Goal: Task Accomplishment & Management: Use online tool/utility

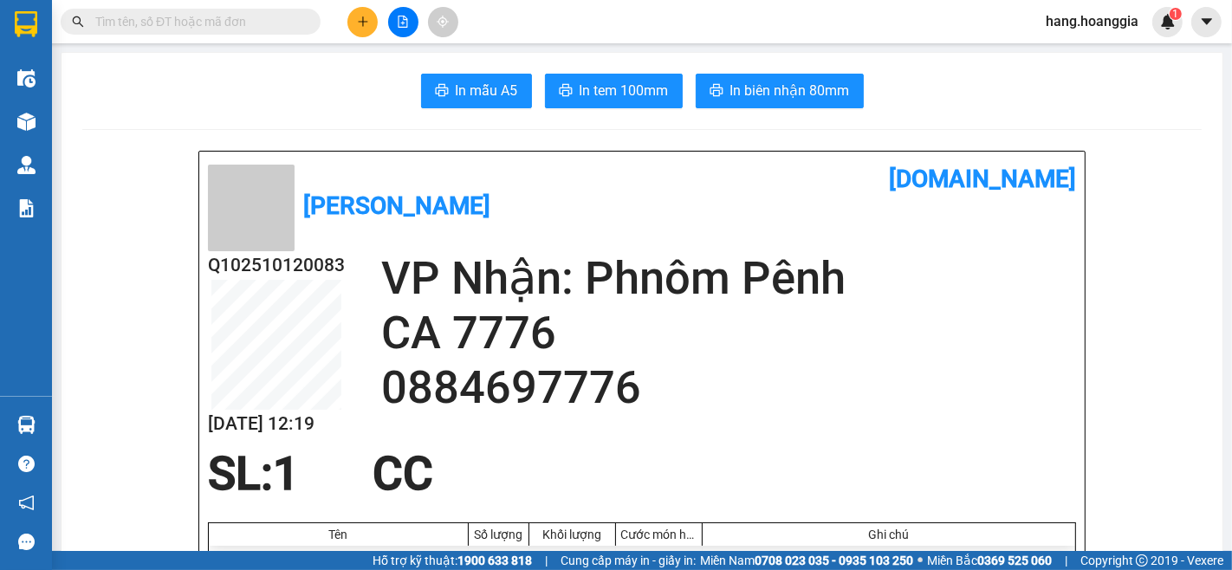
scroll to position [96, 0]
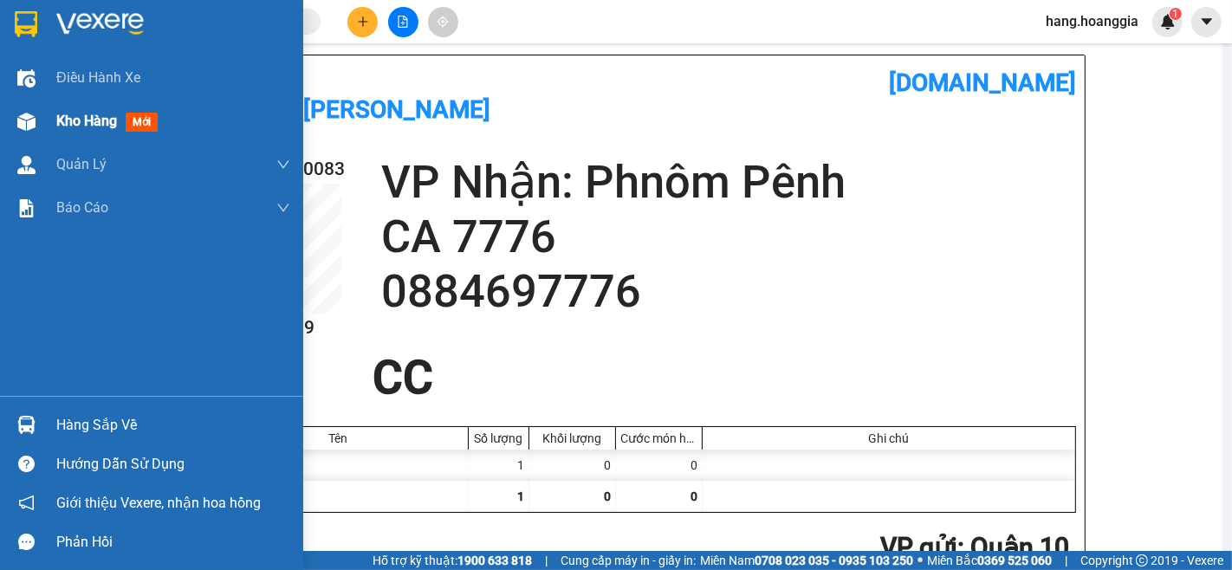
click at [56, 114] on span "Kho hàng" at bounding box center [86, 121] width 61 height 16
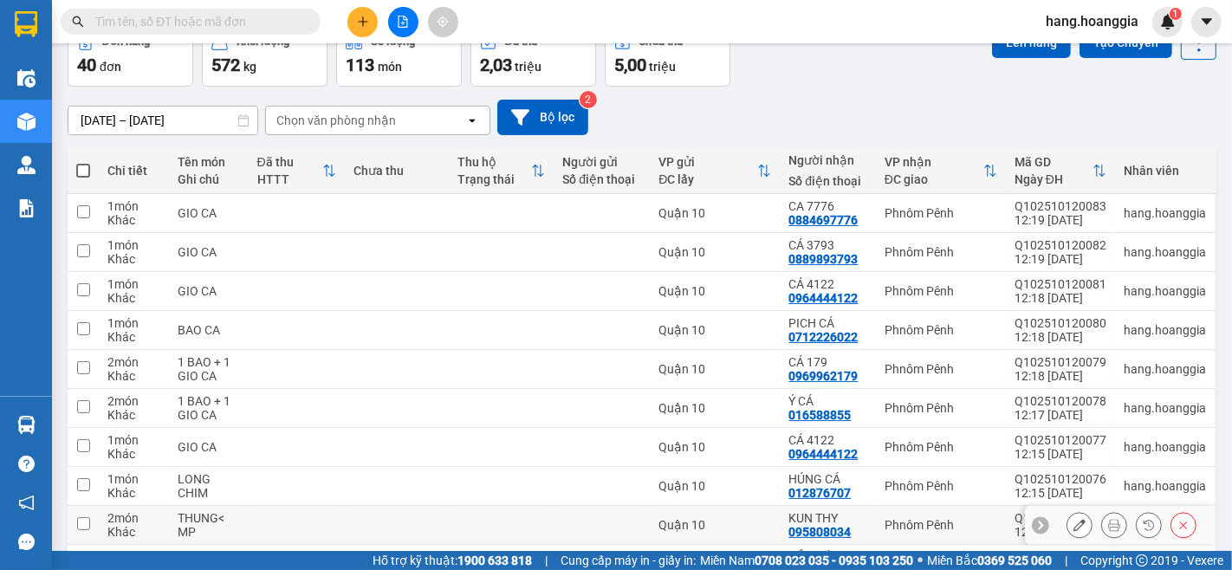
scroll to position [208, 0]
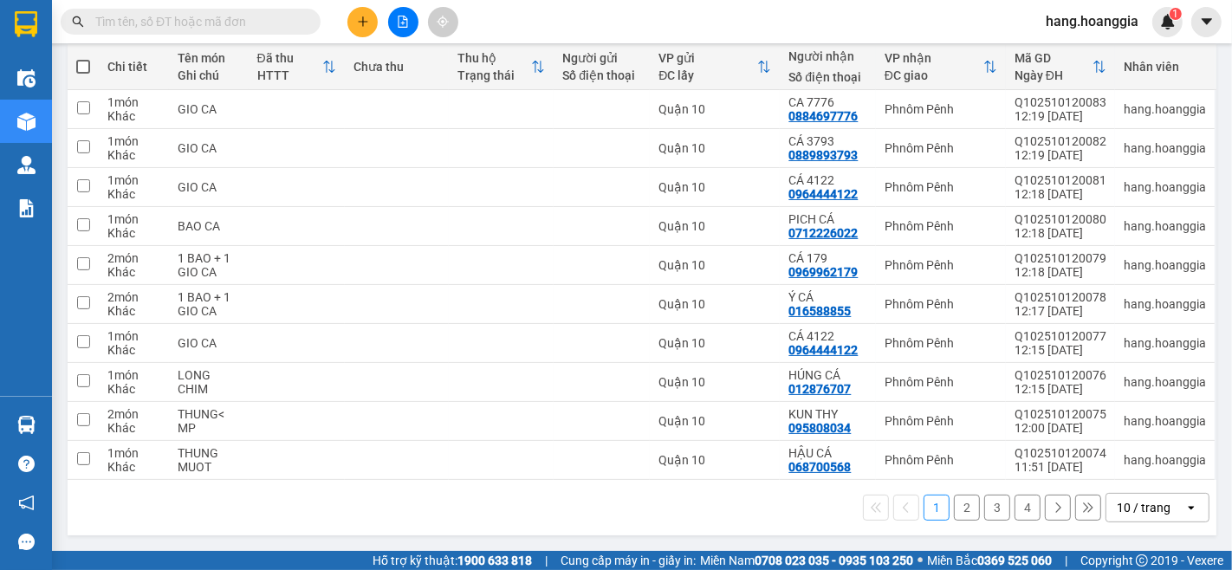
click at [1014, 509] on button "4" at bounding box center [1027, 508] width 26 height 26
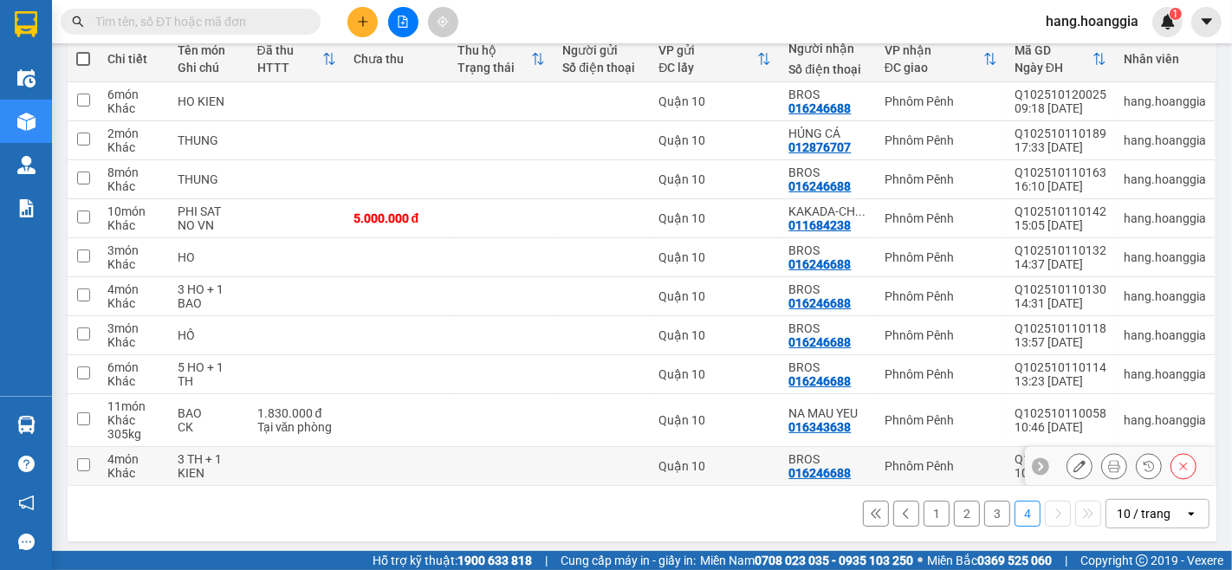
click at [183, 468] on div "3 TH + 1 KIEN" at bounding box center [208, 466] width 61 height 28
checkbox input "true"
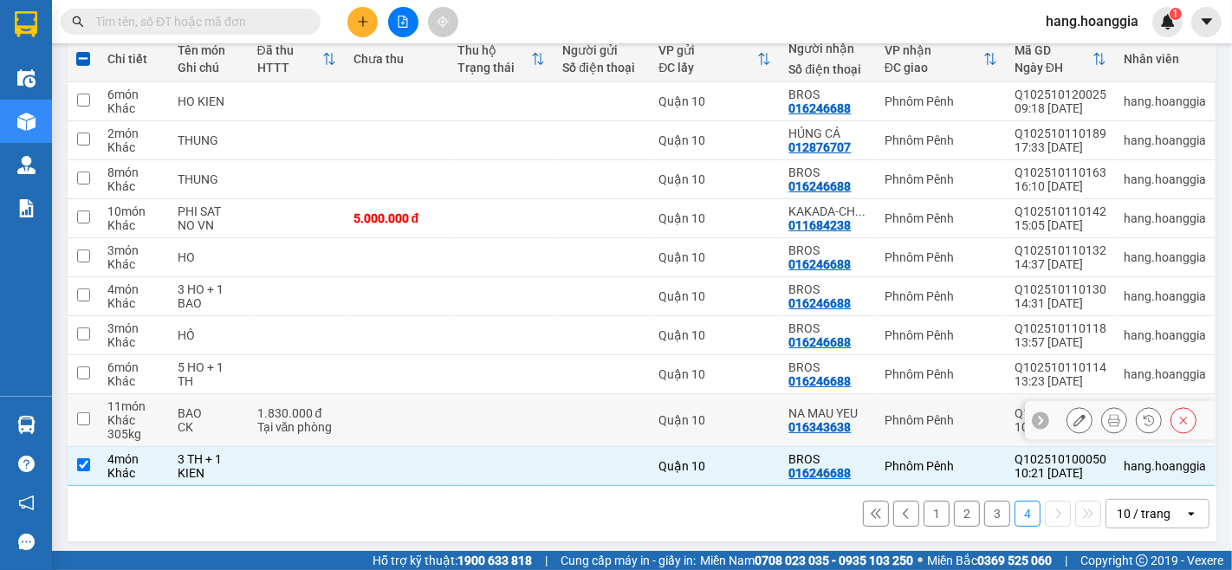
click at [201, 414] on div "BAO" at bounding box center [208, 413] width 61 height 14
checkbox input "true"
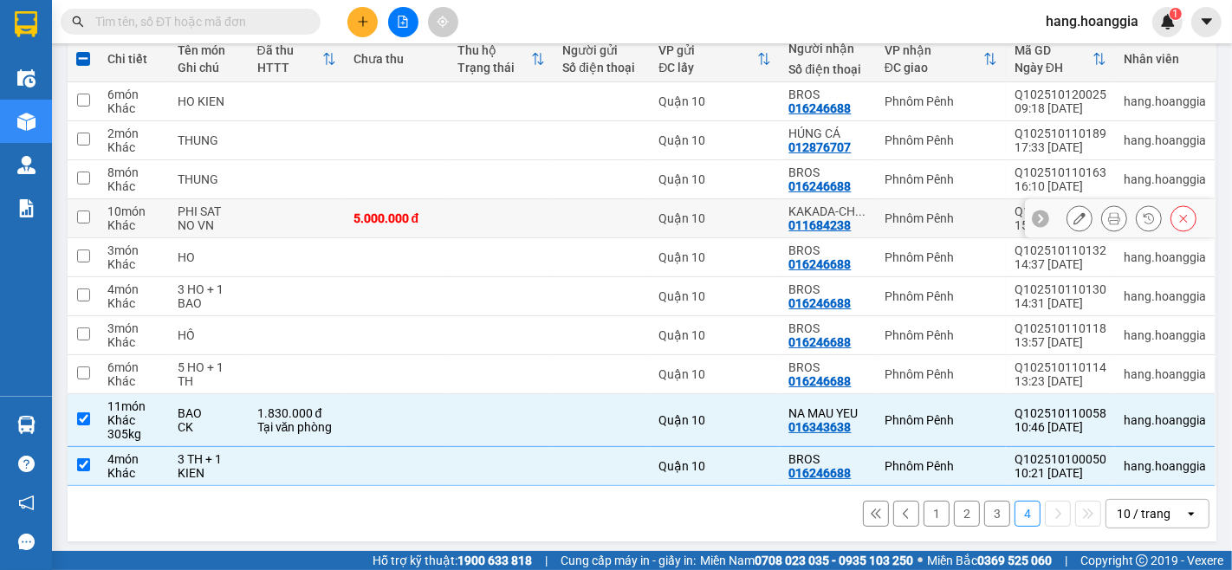
click at [278, 218] on td at bounding box center [297, 218] width 96 height 39
checkbox input "true"
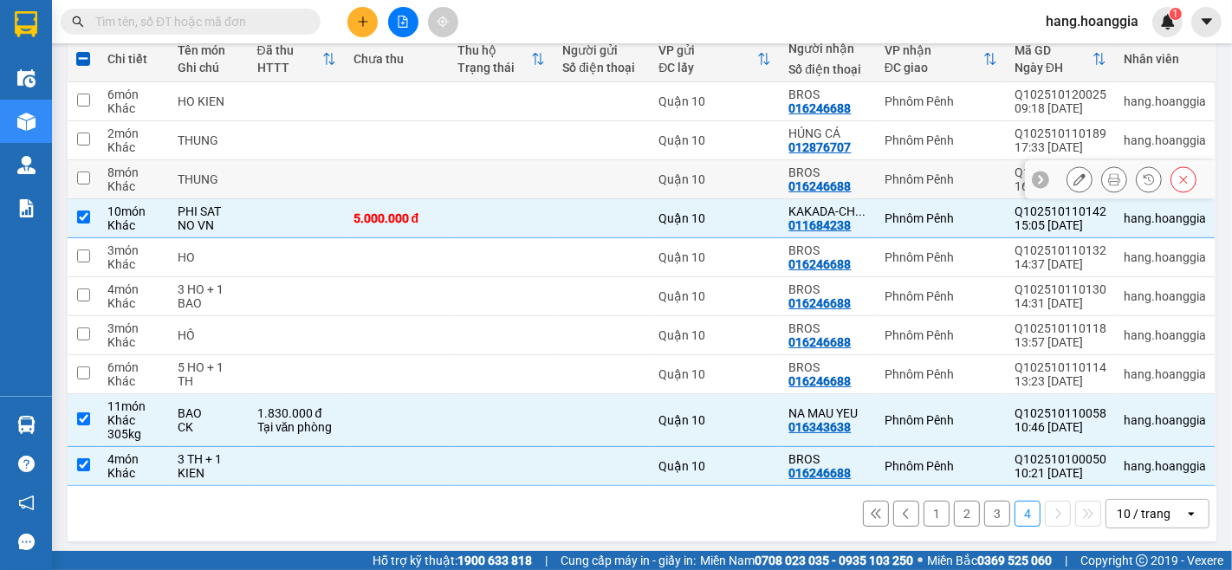
click at [286, 179] on td at bounding box center [297, 179] width 96 height 39
checkbox input "true"
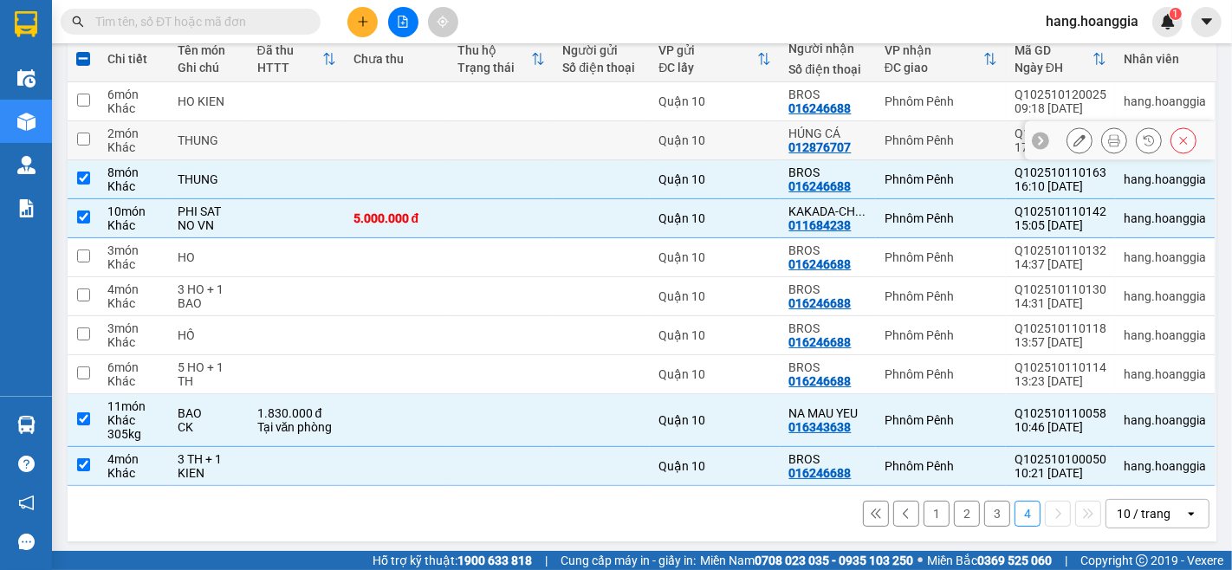
click at [290, 143] on td at bounding box center [297, 140] width 96 height 39
checkbox input "true"
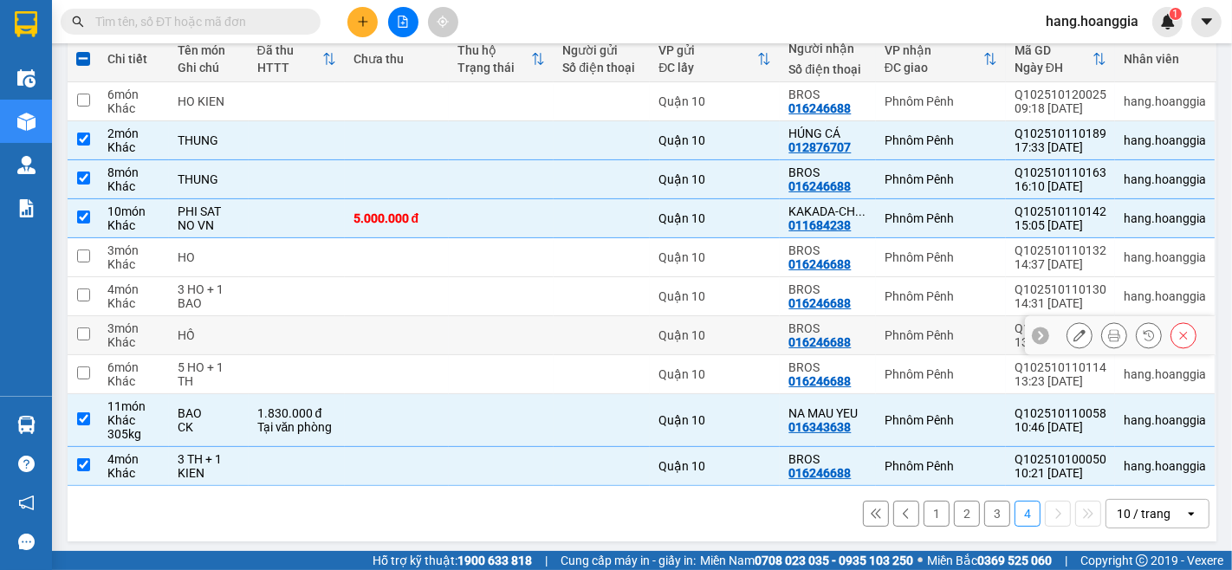
click at [189, 333] on div "HỒ" at bounding box center [208, 335] width 61 height 14
checkbox input "true"
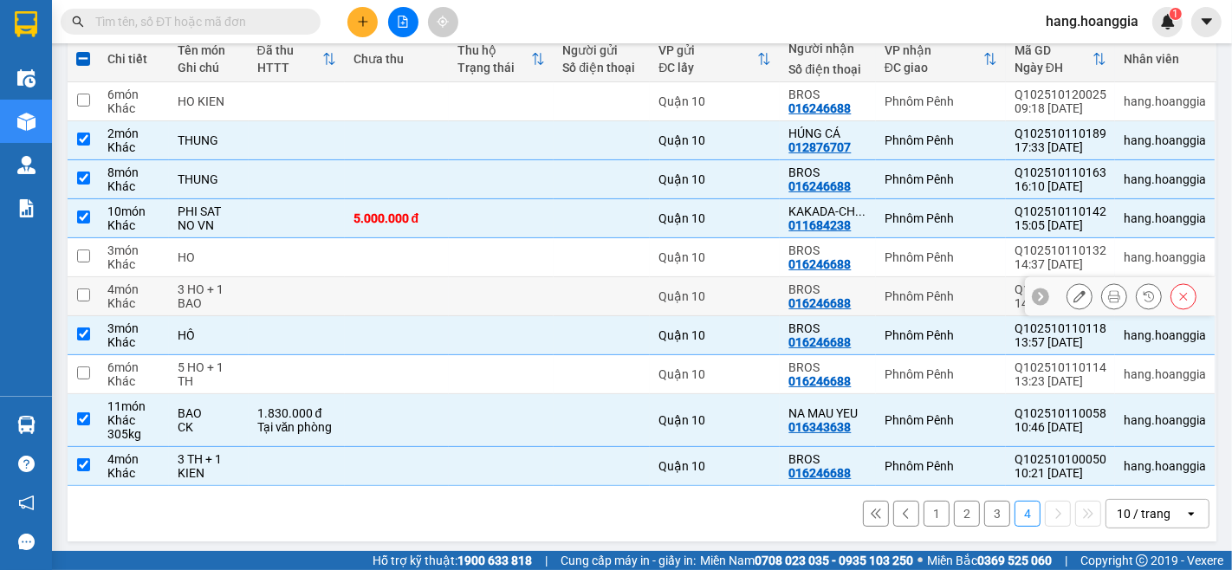
click at [223, 291] on div "3 HO + 1 BAO" at bounding box center [208, 296] width 61 height 28
checkbox input "true"
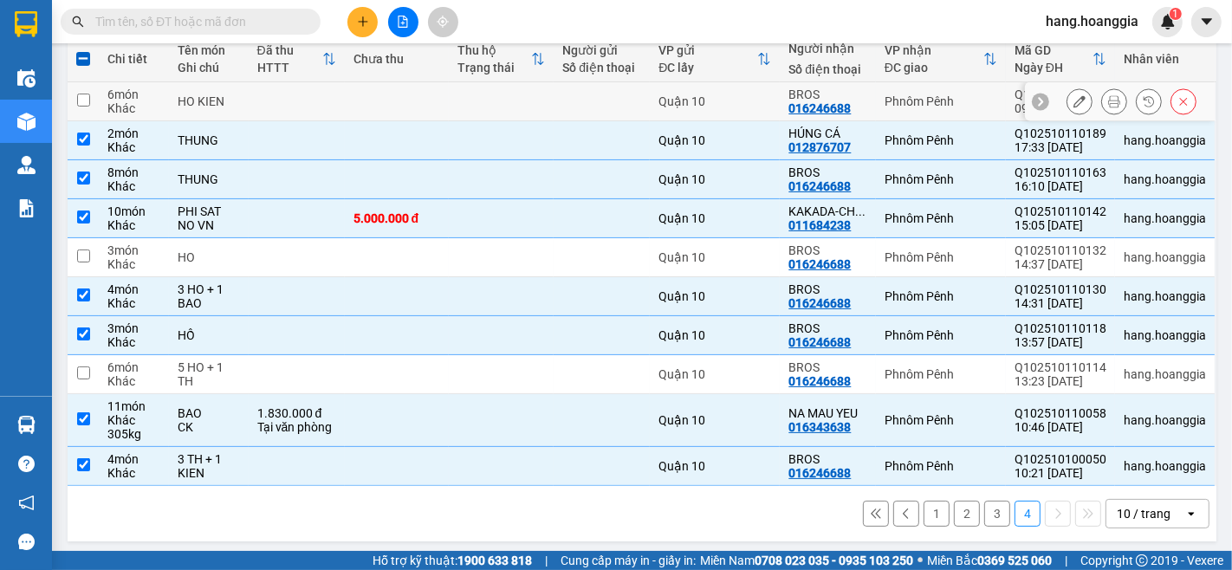
click at [362, 90] on td at bounding box center [397, 101] width 105 height 39
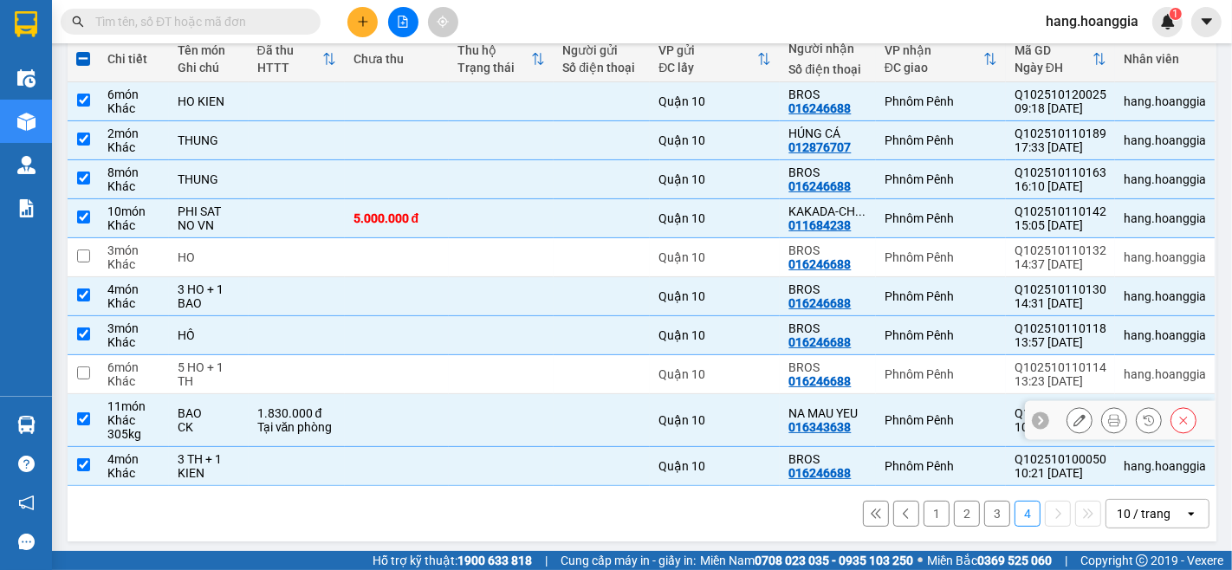
scroll to position [111, 0]
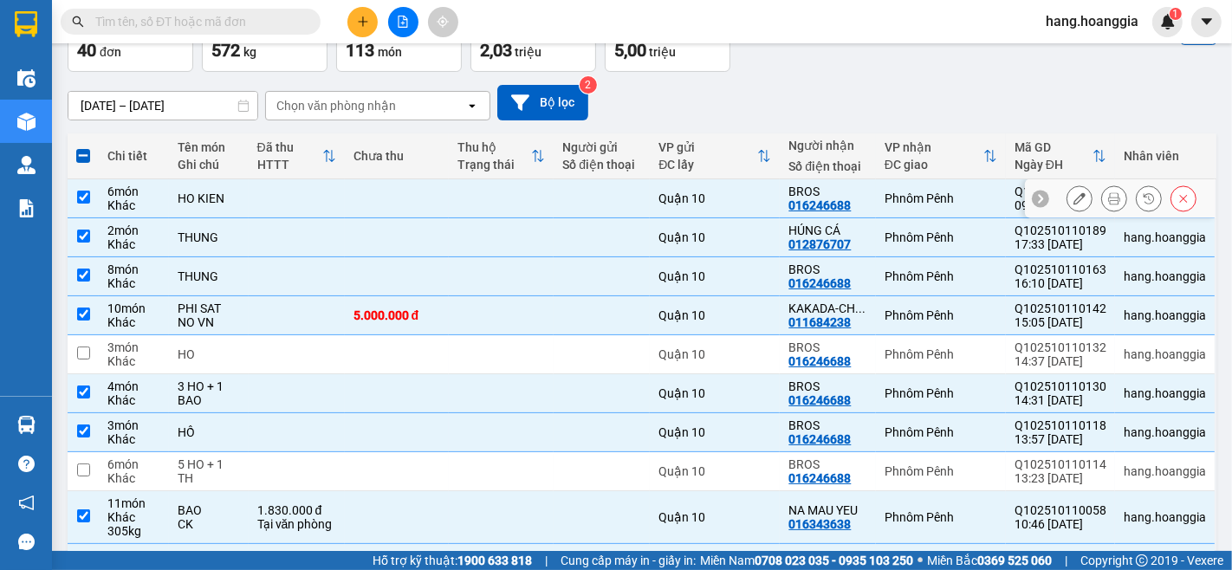
click at [323, 213] on td at bounding box center [297, 198] width 96 height 39
checkbox input "false"
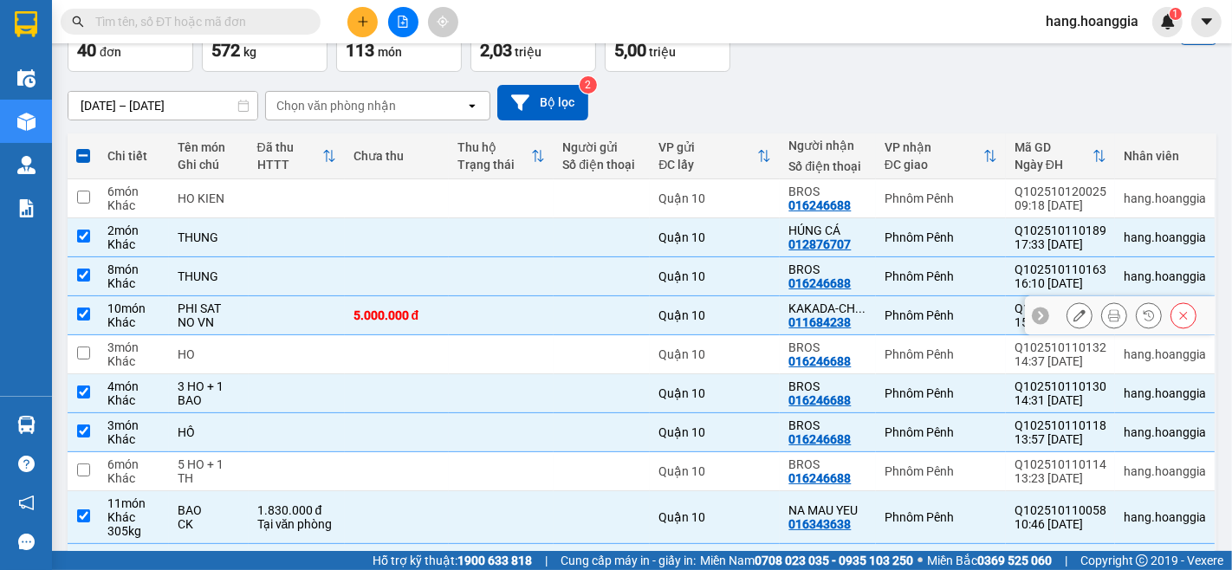
scroll to position [0, 0]
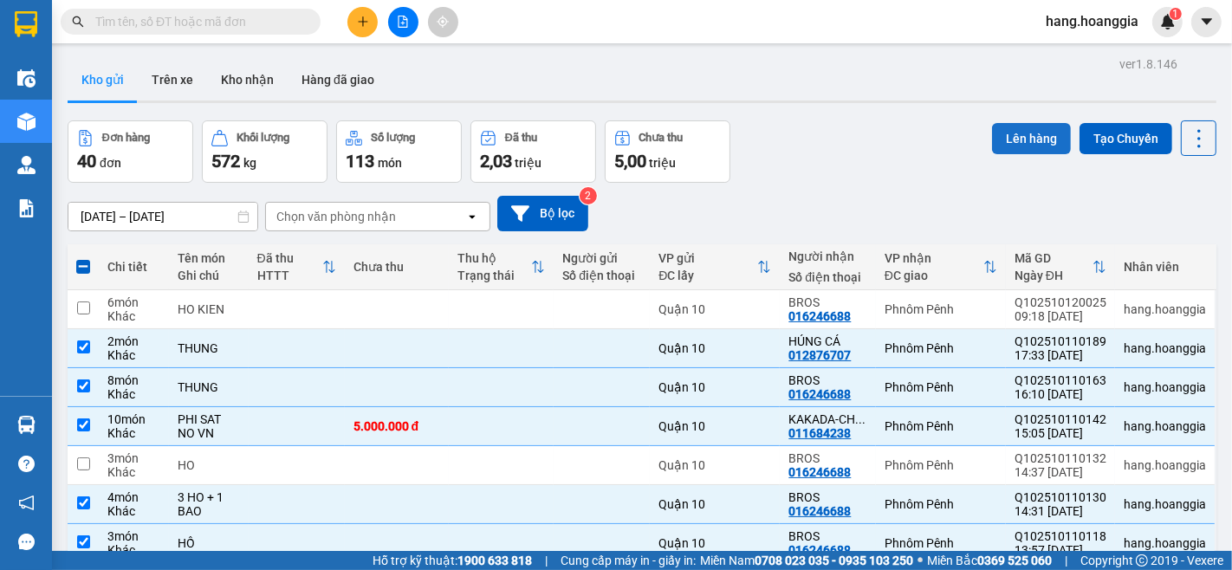
click at [992, 126] on button "Lên hàng" at bounding box center [1031, 138] width 79 height 31
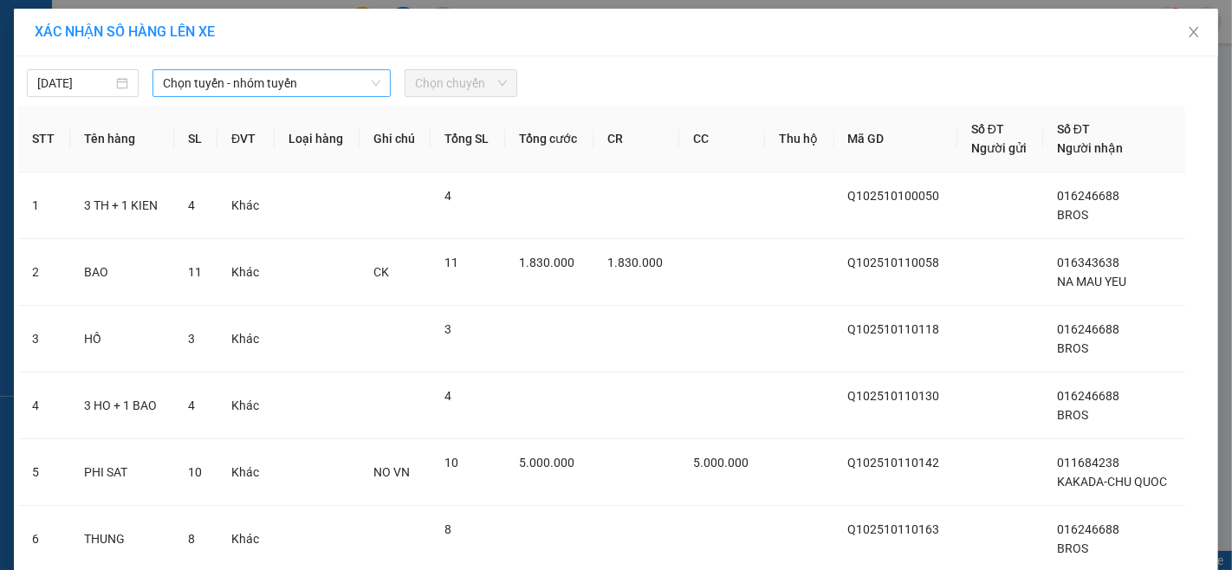
drag, startPoint x: 307, startPoint y: 75, endPoint x: 307, endPoint y: 87, distance: 12.1
click at [307, 84] on span "Chọn tuyến - nhóm tuyến" at bounding box center [271, 83] width 217 height 26
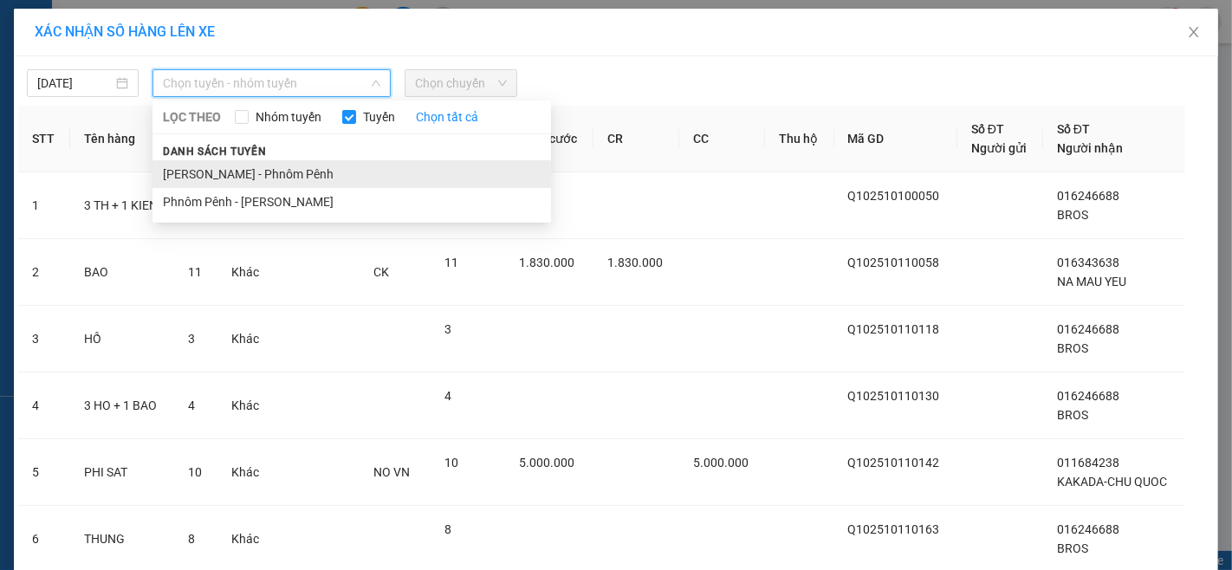
click at [272, 175] on li "[PERSON_NAME] - Phnôm Pênh" at bounding box center [351, 174] width 398 height 28
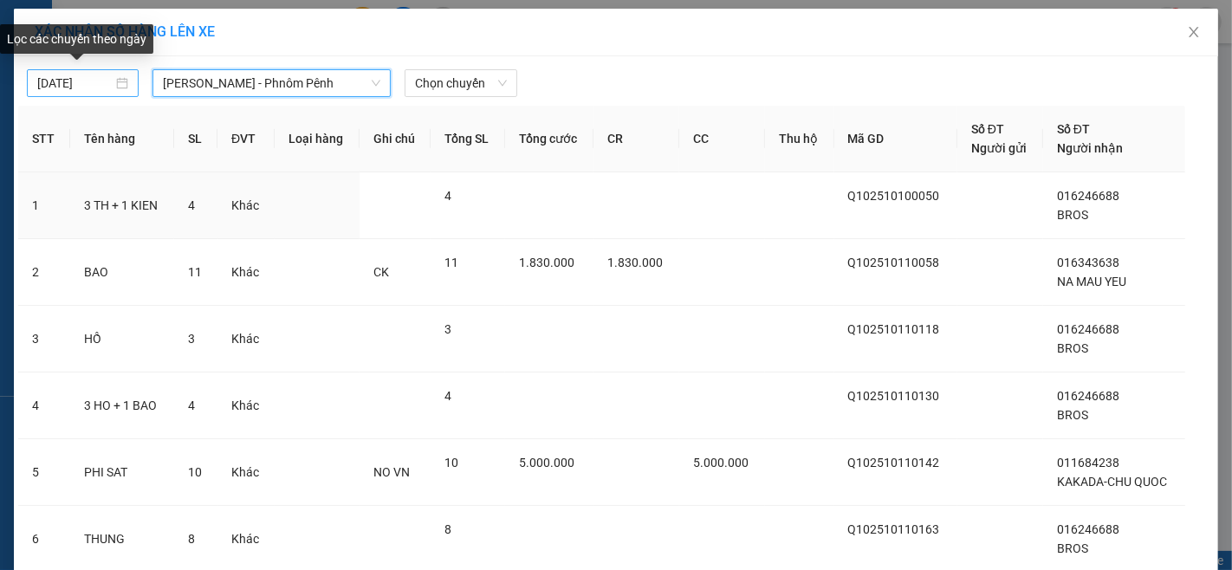
click at [115, 76] on div "[DATE]" at bounding box center [82, 83] width 91 height 19
type input "[DATE]"
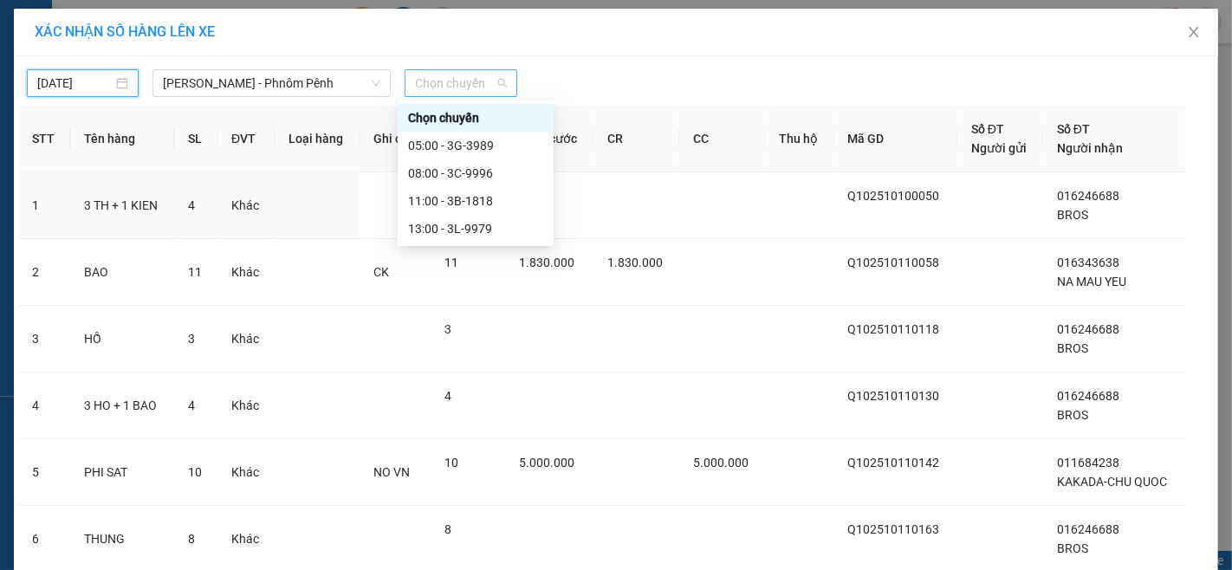
click at [422, 75] on span "Chọn chuyến" at bounding box center [460, 83] width 91 height 26
click at [496, 229] on div "13:00 - 3L-9979" at bounding box center [475, 228] width 135 height 19
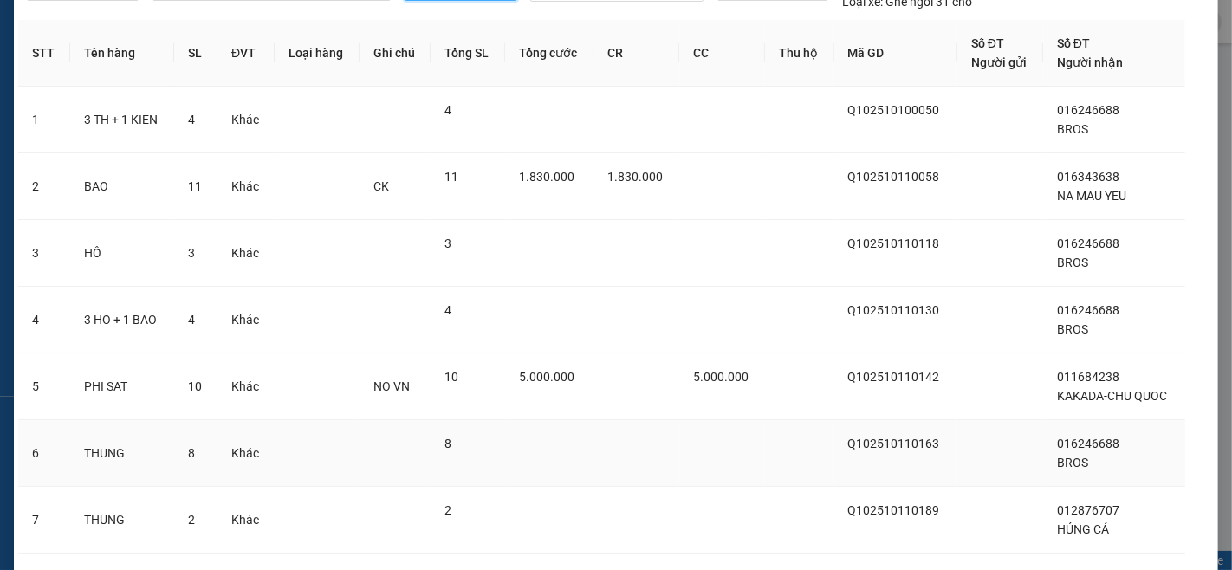
scroll to position [192, 0]
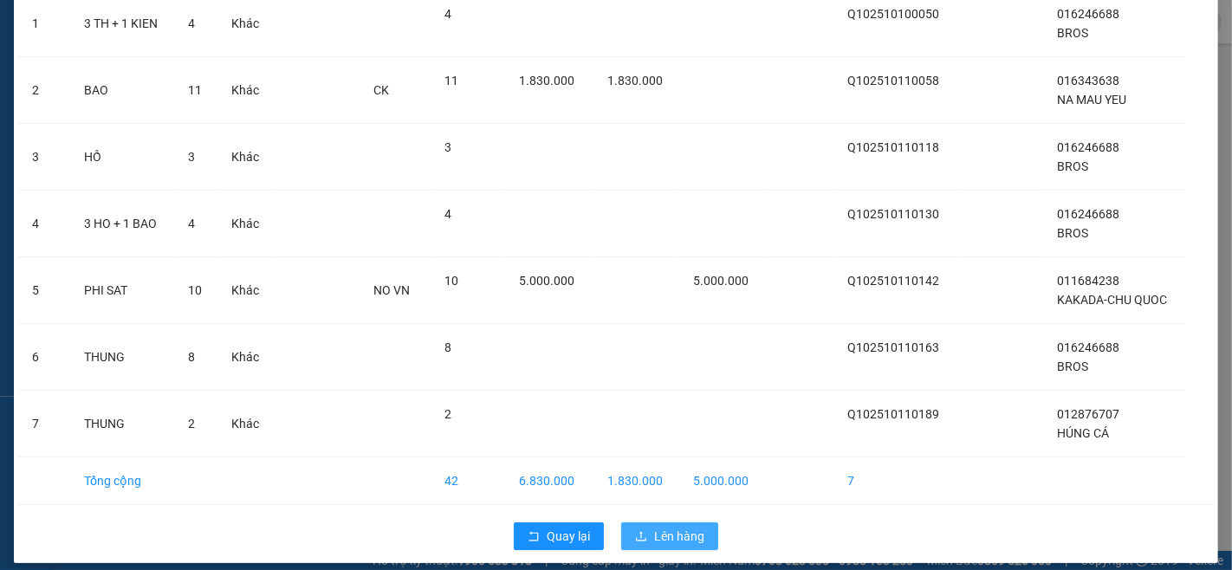
click at [697, 541] on button "Lên hàng" at bounding box center [669, 536] width 97 height 28
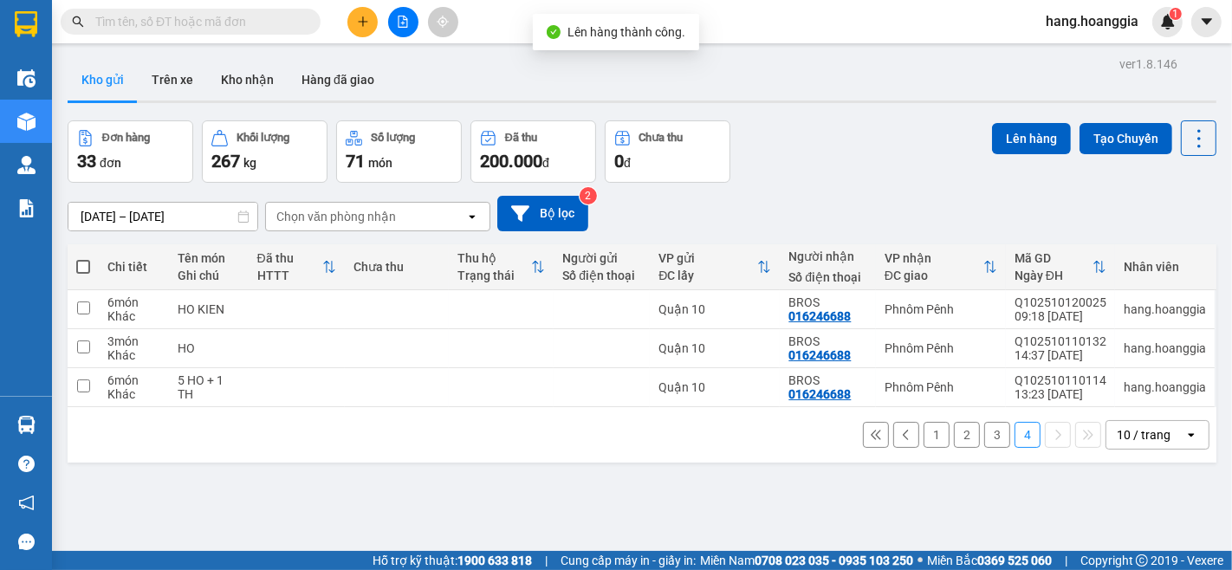
scroll to position [80, 0]
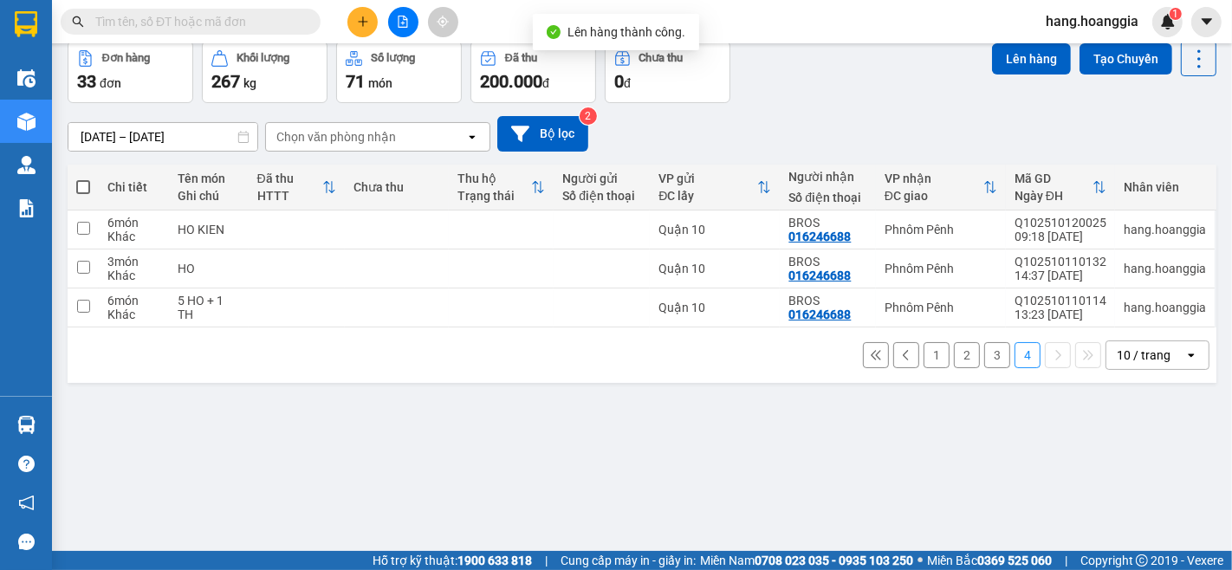
click at [987, 365] on button "3" at bounding box center [997, 355] width 26 height 26
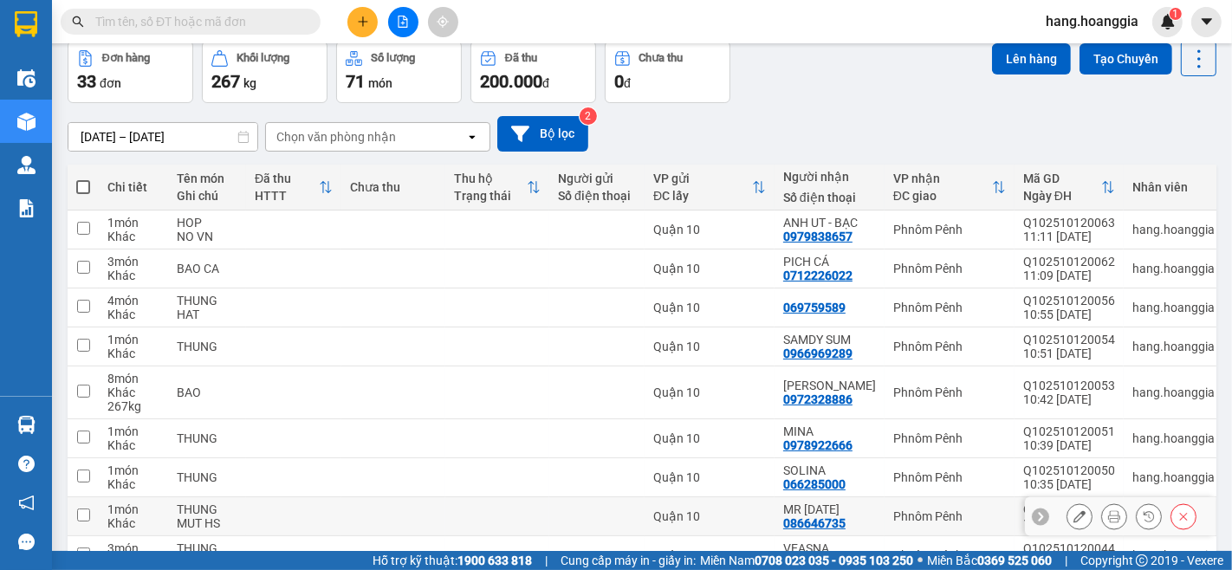
scroll to position [221, 0]
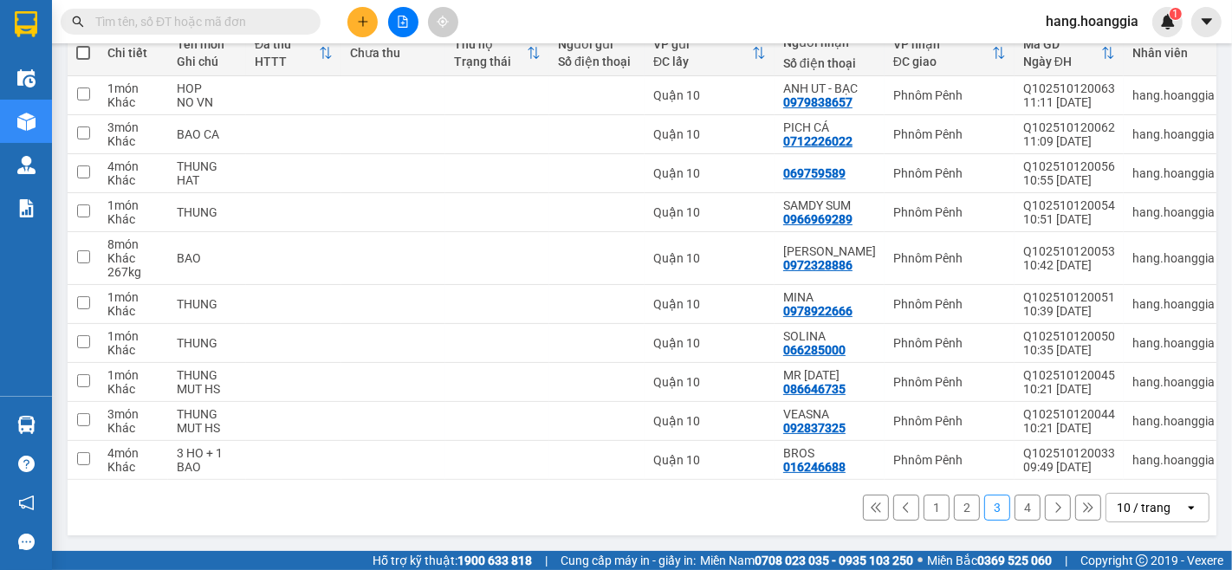
click at [80, 46] on span at bounding box center [83, 53] width 14 height 14
click at [83, 44] on input "checkbox" at bounding box center [83, 44] width 0 height 0
checkbox input "true"
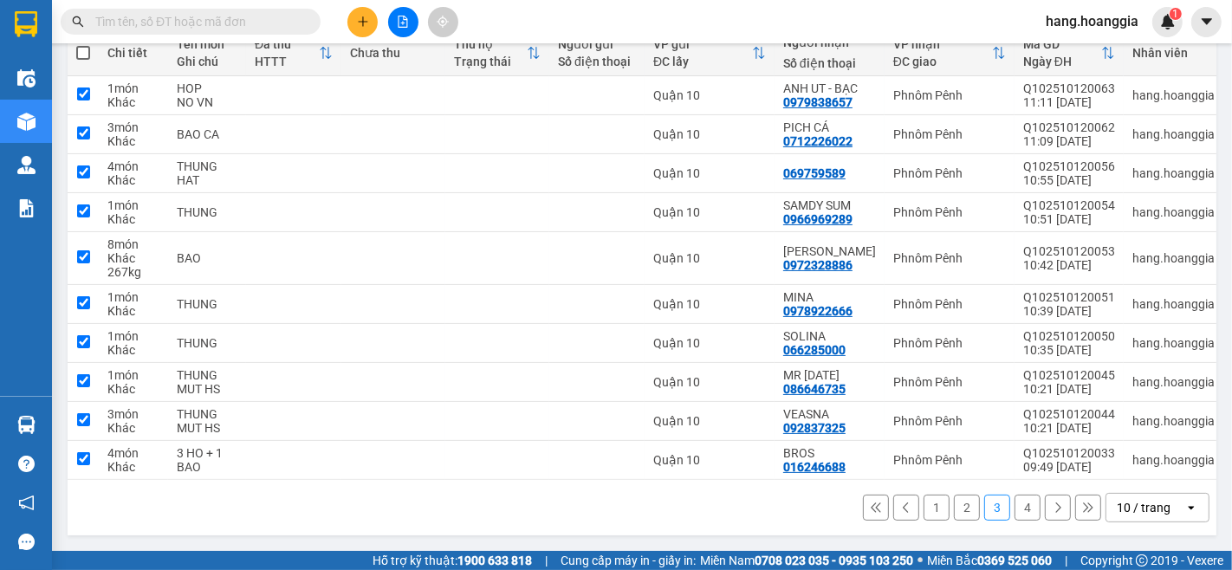
checkbox input "true"
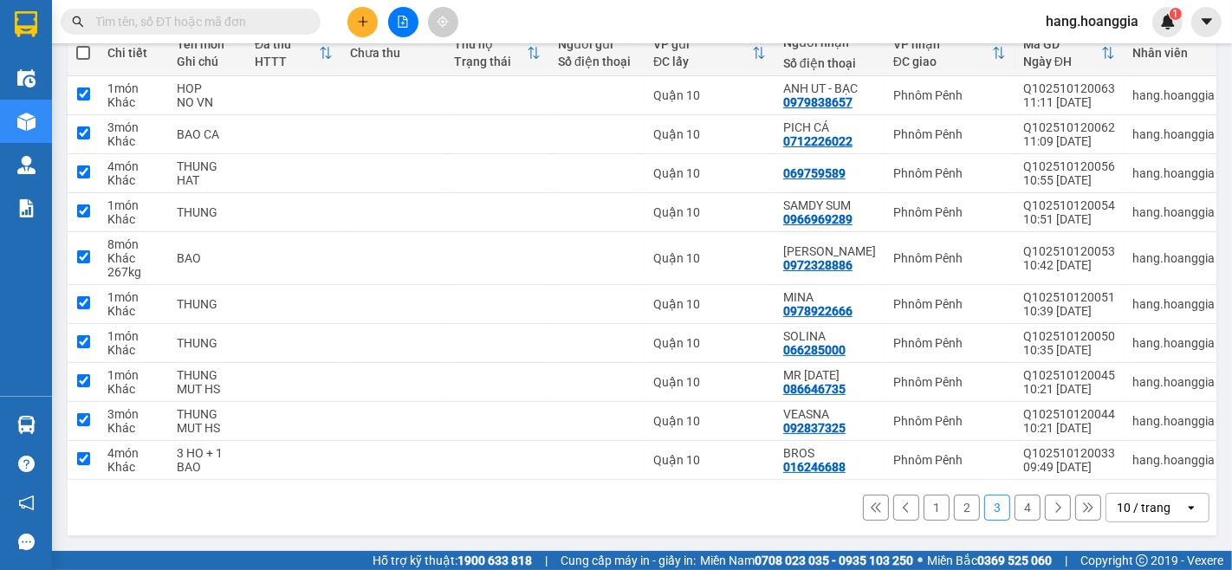
checkbox input "true"
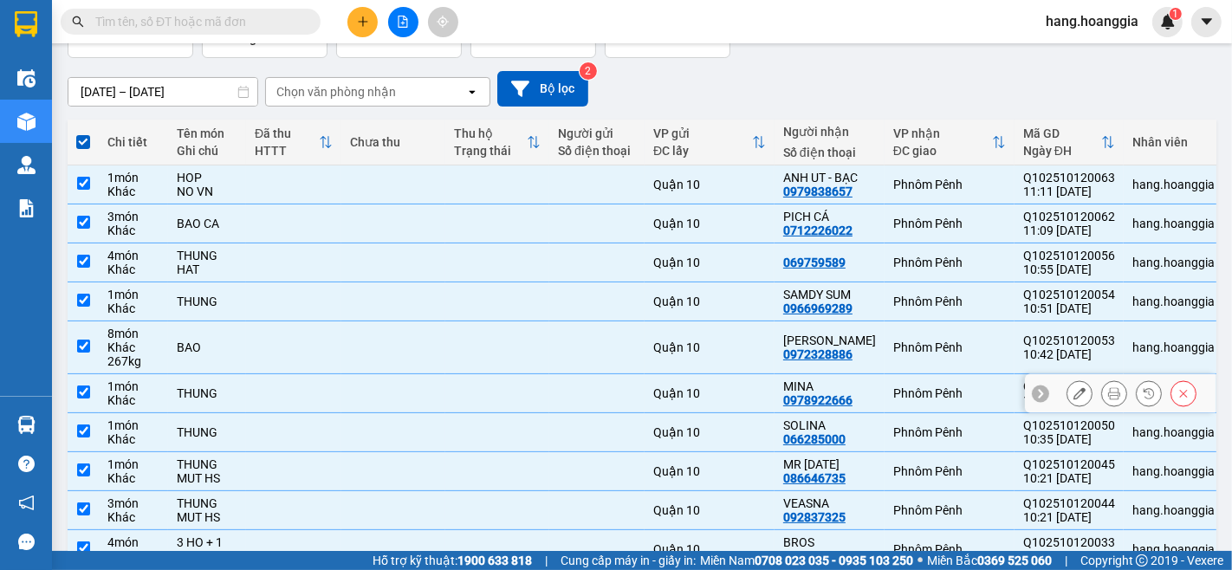
scroll to position [0, 0]
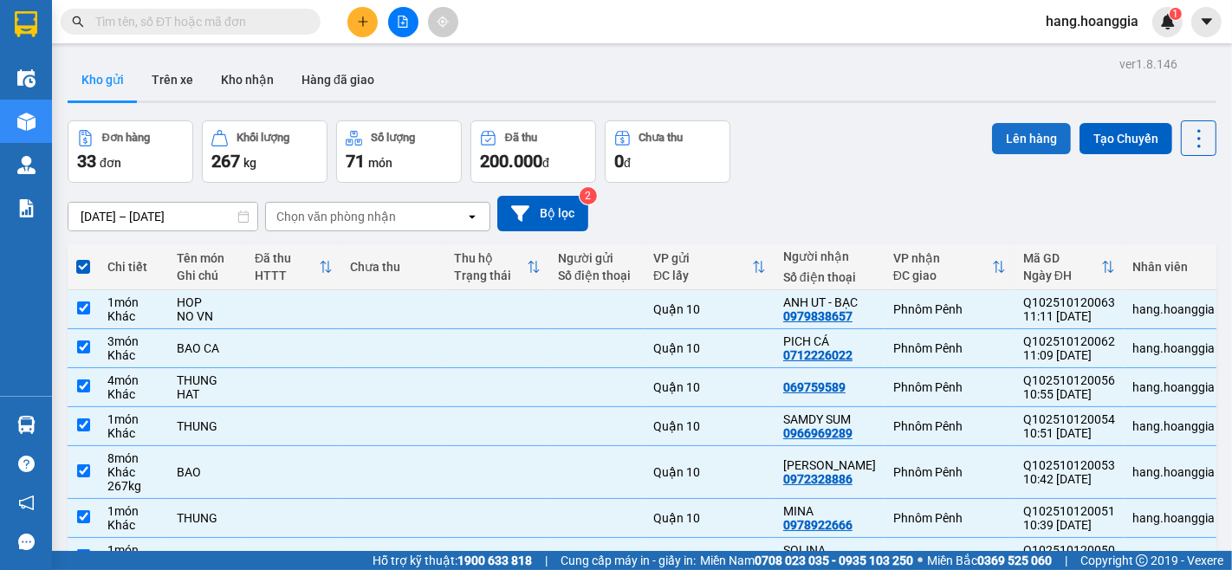
click at [1018, 146] on button "Lên hàng" at bounding box center [1031, 138] width 79 height 31
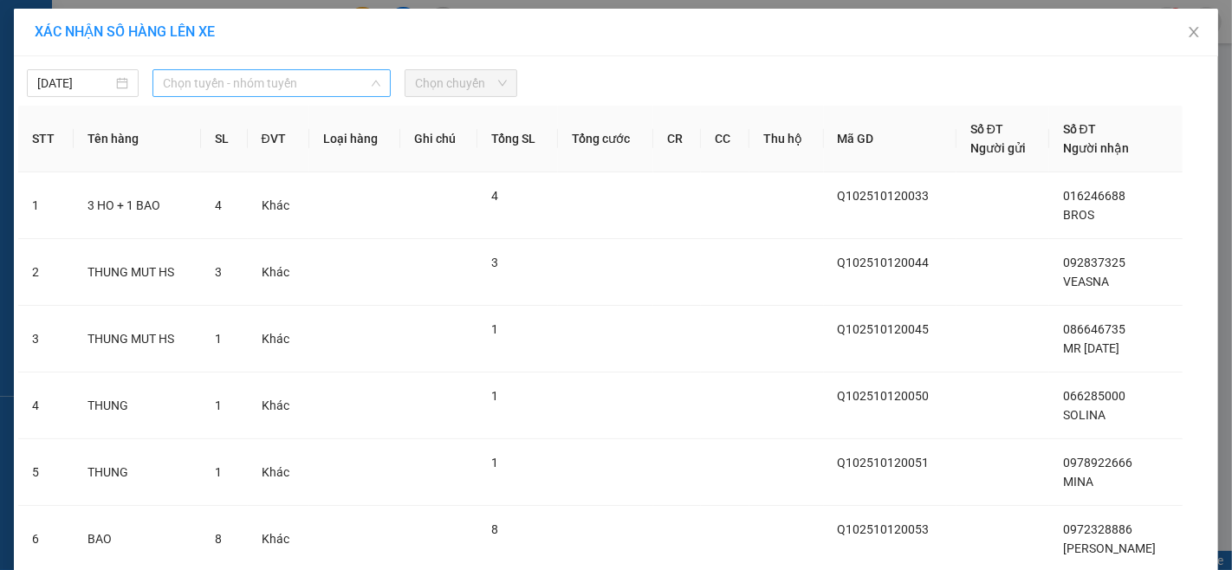
click at [222, 88] on span "Chọn tuyến - nhóm tuyến" at bounding box center [271, 83] width 217 height 26
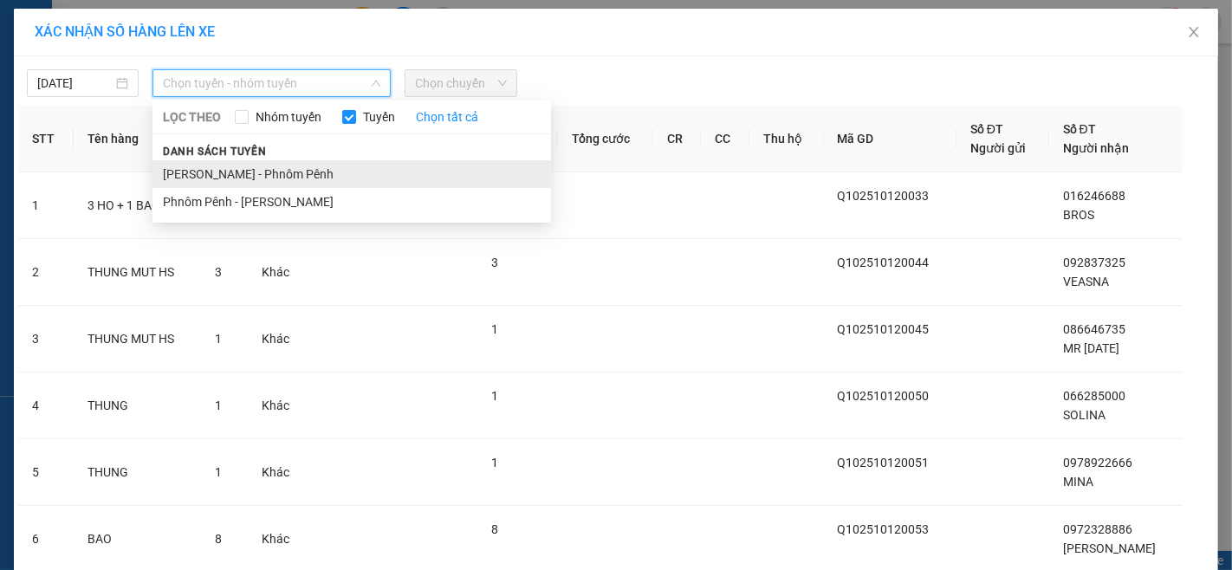
drag, startPoint x: 249, startPoint y: 174, endPoint x: 362, endPoint y: 87, distance: 143.3
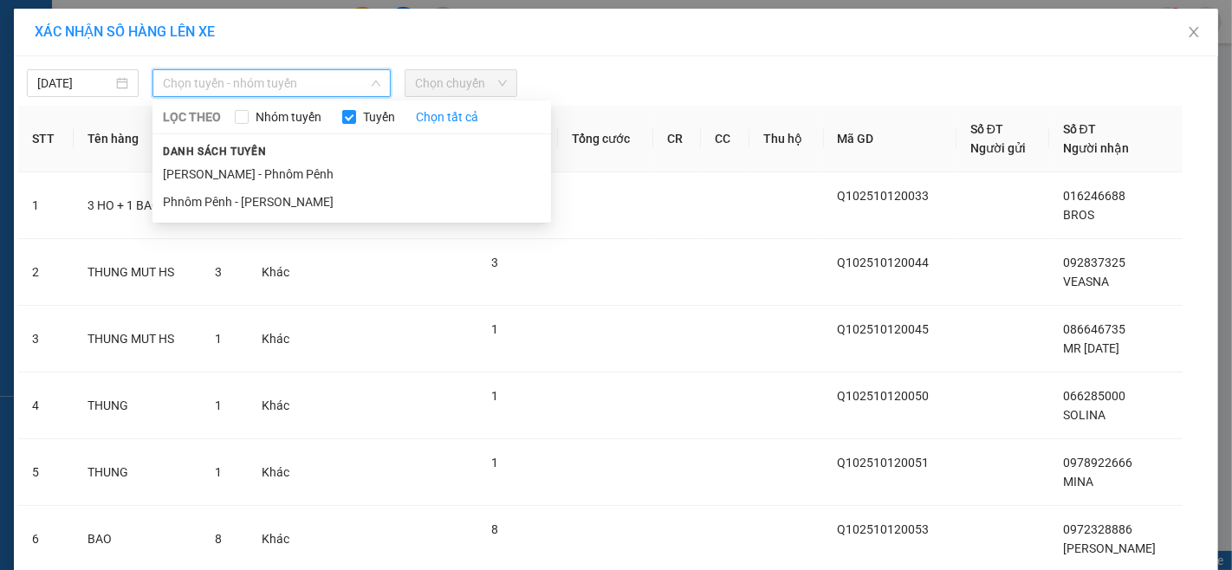
click at [251, 170] on li "[PERSON_NAME] - Phnôm Pênh" at bounding box center [351, 174] width 398 height 28
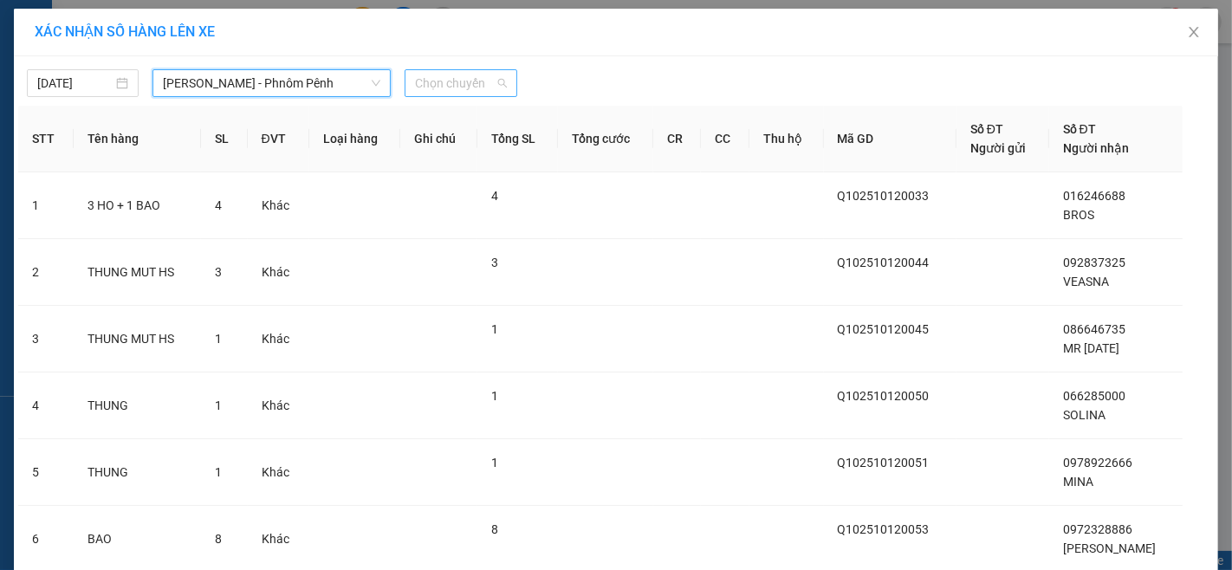
click at [428, 75] on span "Chọn chuyến" at bounding box center [460, 83] width 91 height 26
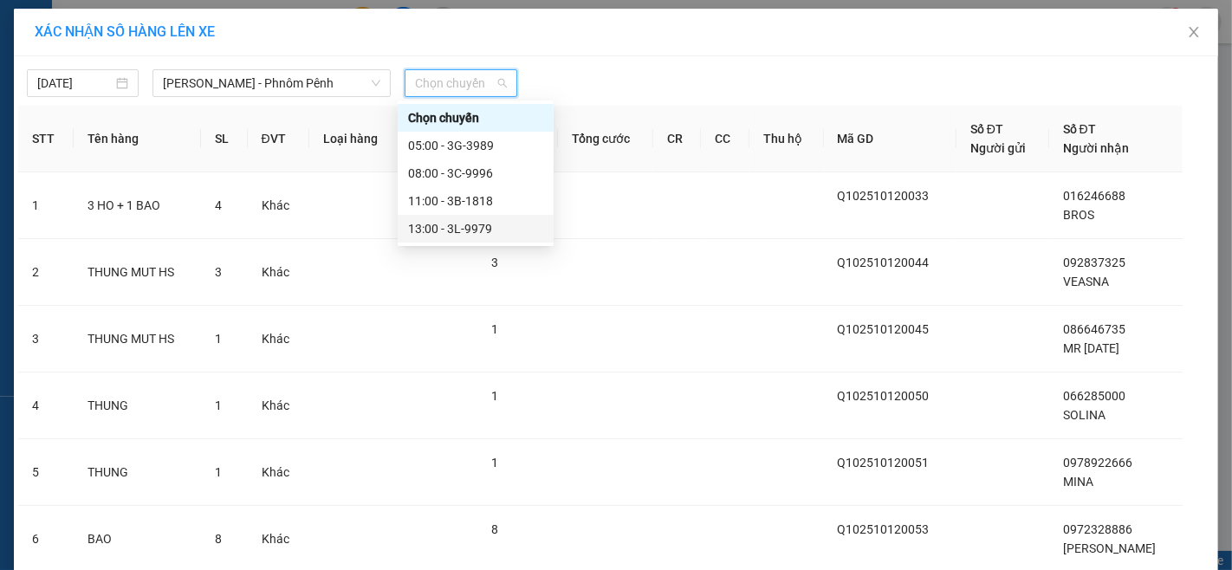
click at [477, 231] on div "13:00 - 3L-9979" at bounding box center [475, 228] width 135 height 19
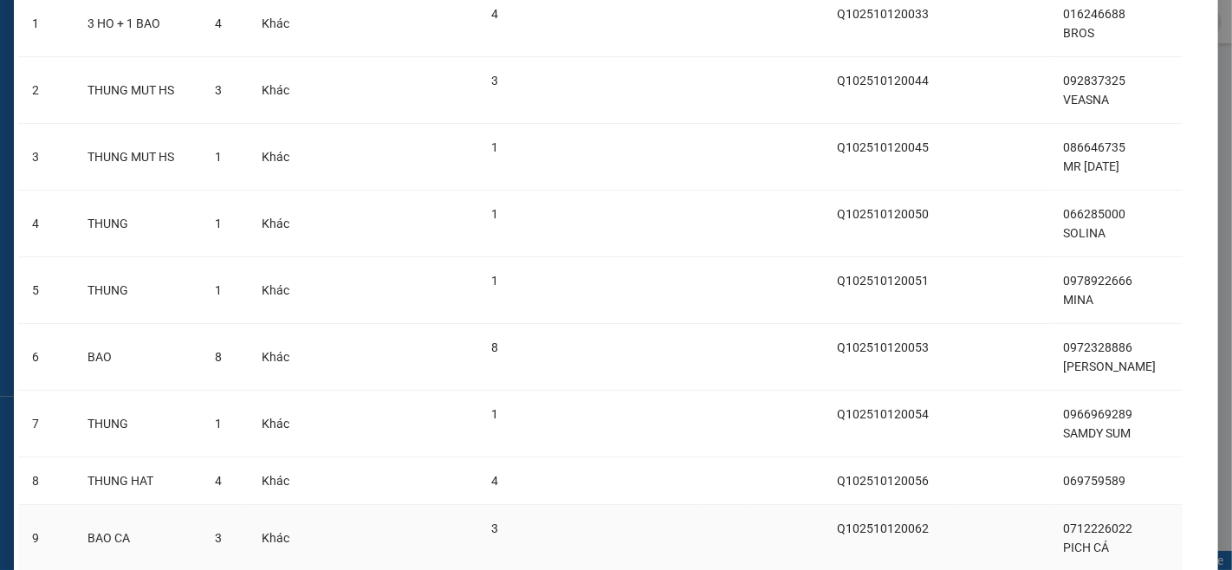
scroll to position [386, 0]
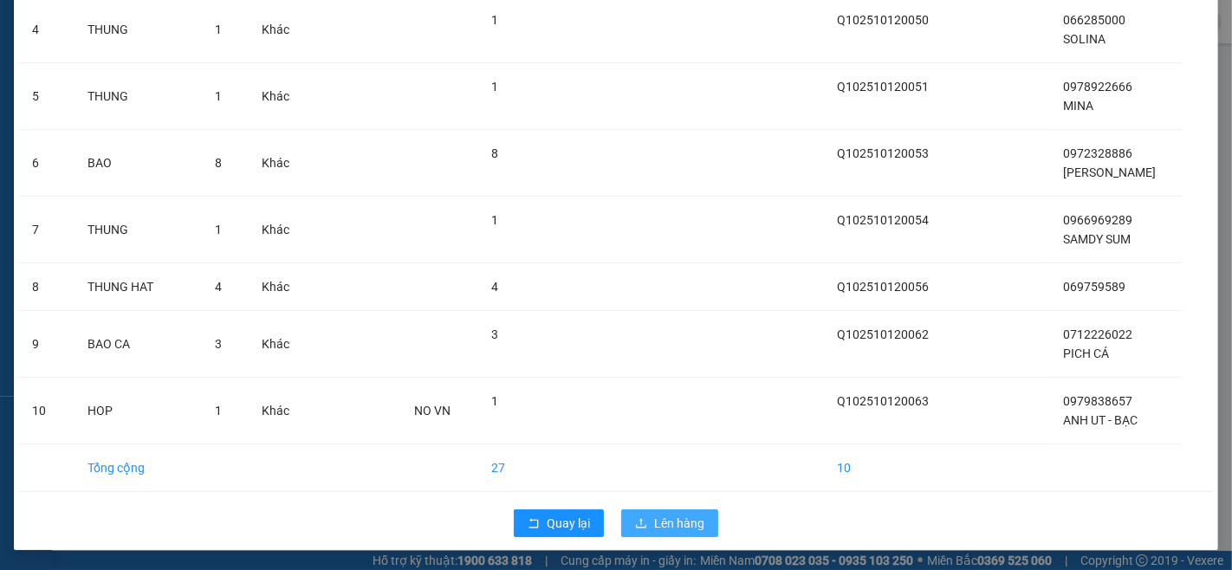
click at [676, 514] on span "Lên hàng" at bounding box center [679, 523] width 50 height 19
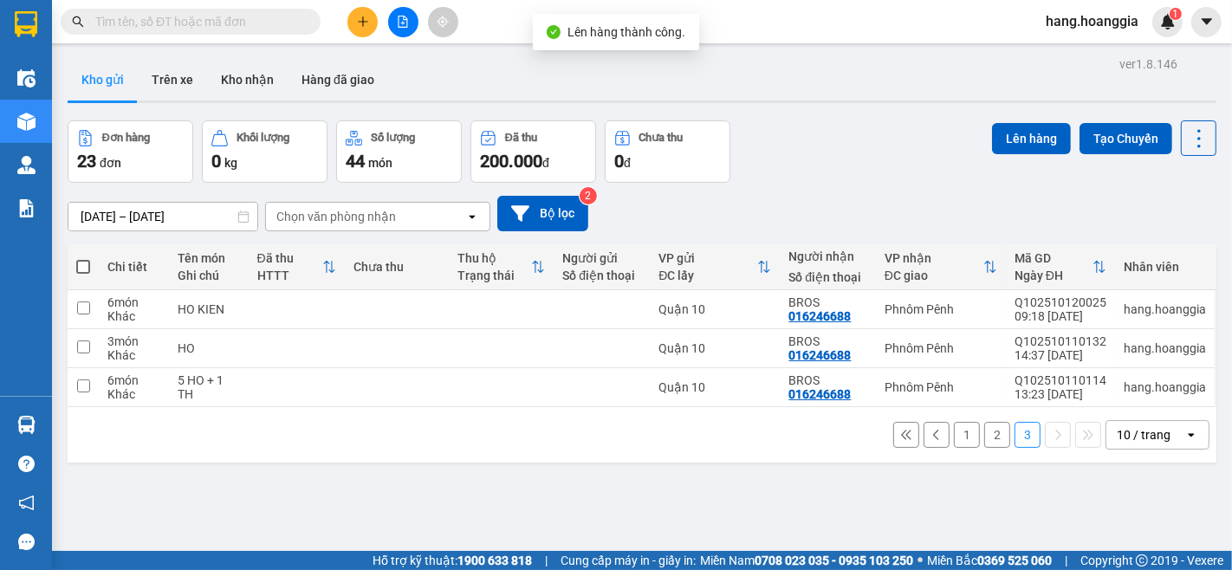
click at [984, 442] on button "2" at bounding box center [997, 435] width 26 height 26
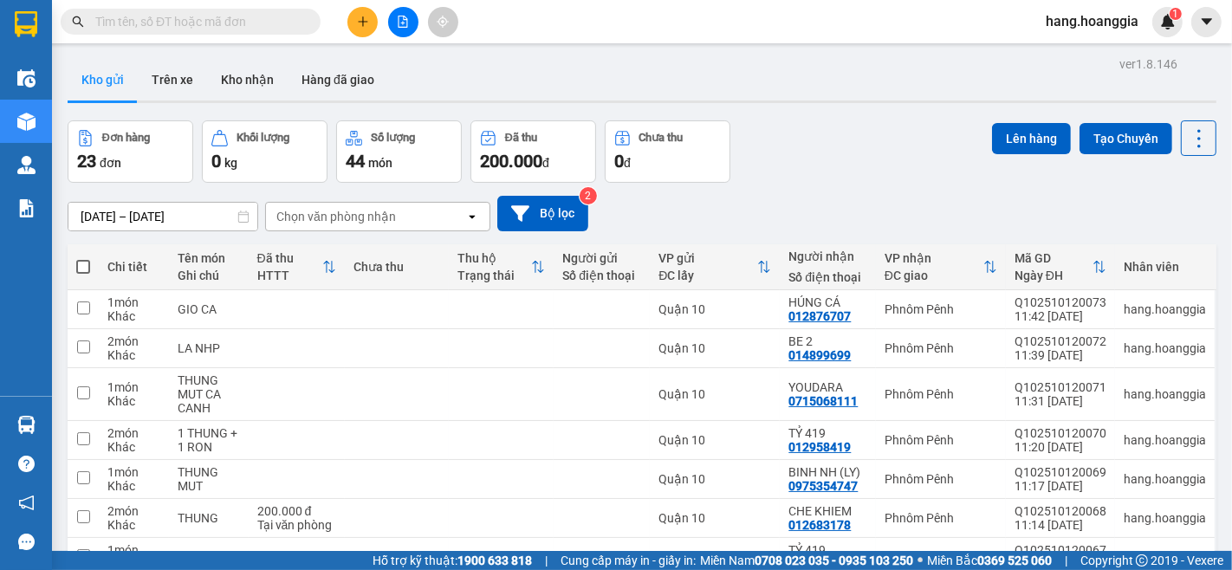
click at [74, 257] on th at bounding box center [83, 267] width 31 height 46
click at [80, 262] on span at bounding box center [83, 267] width 14 height 14
click at [83, 258] on input "checkbox" at bounding box center [83, 258] width 0 height 0
checkbox input "true"
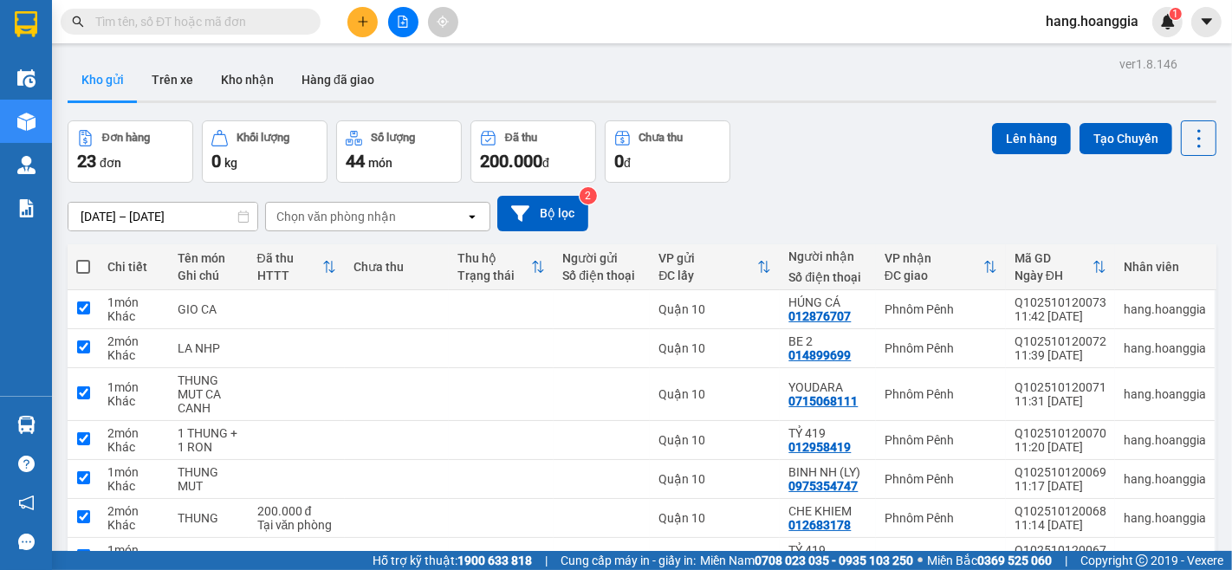
checkbox input "true"
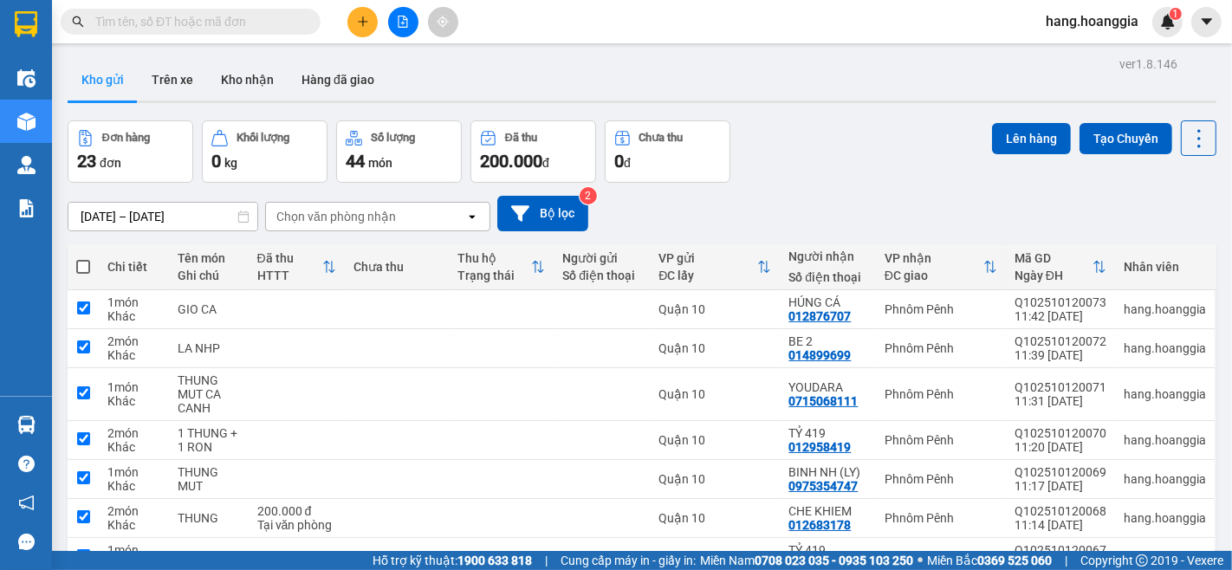
checkbox input "true"
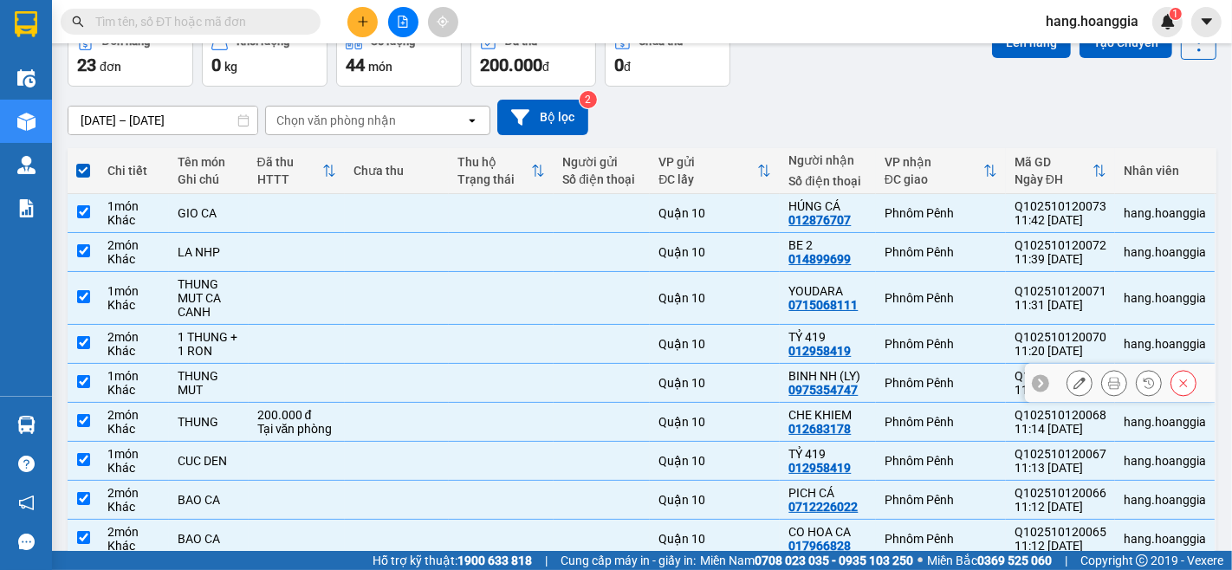
scroll to position [192, 0]
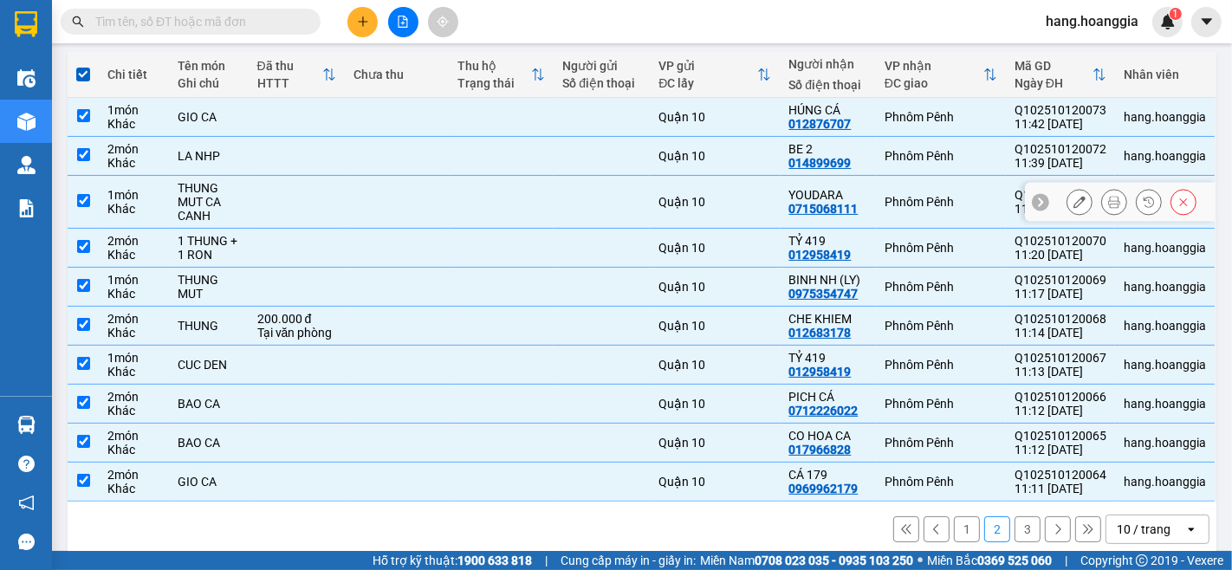
click at [79, 199] on input "checkbox" at bounding box center [83, 200] width 13 height 13
checkbox input "false"
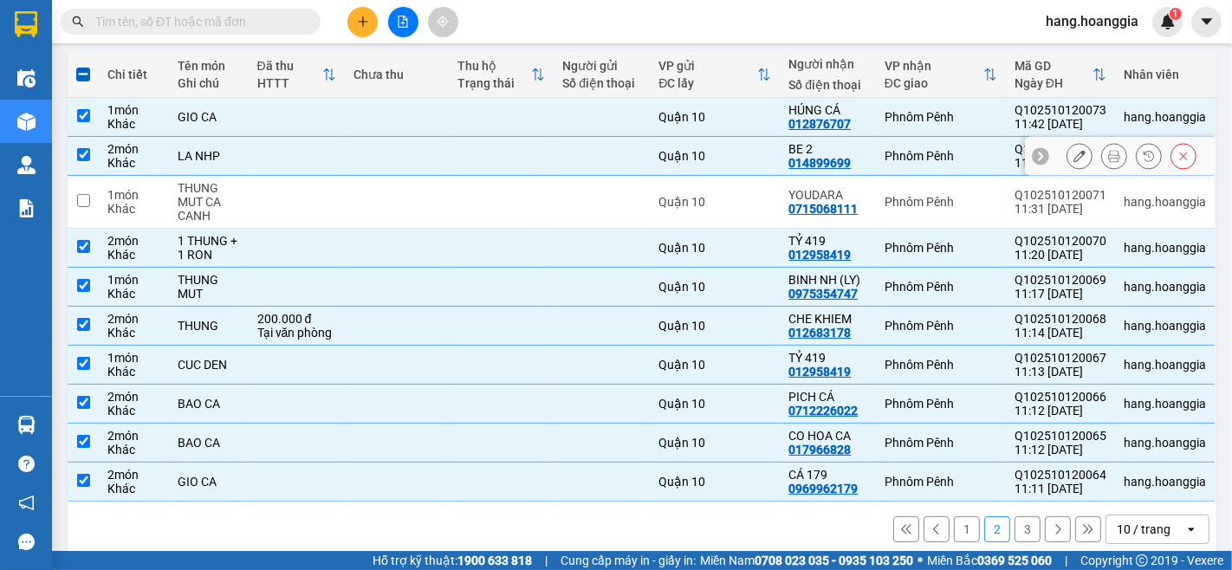
scroll to position [0, 0]
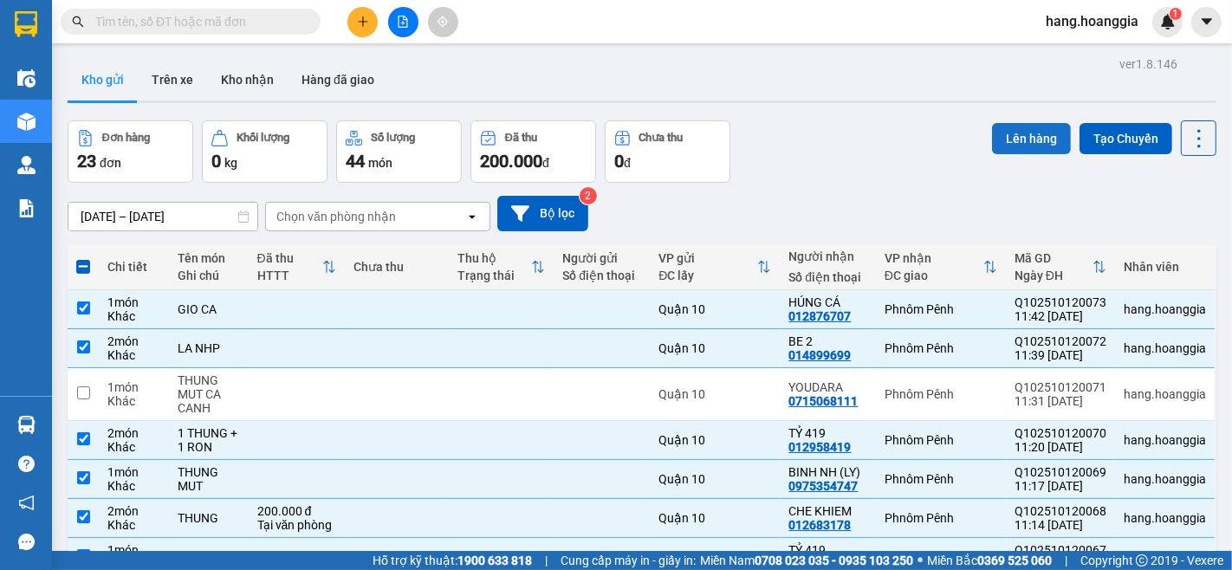
click at [1013, 141] on button "Lên hàng" at bounding box center [1031, 138] width 79 height 31
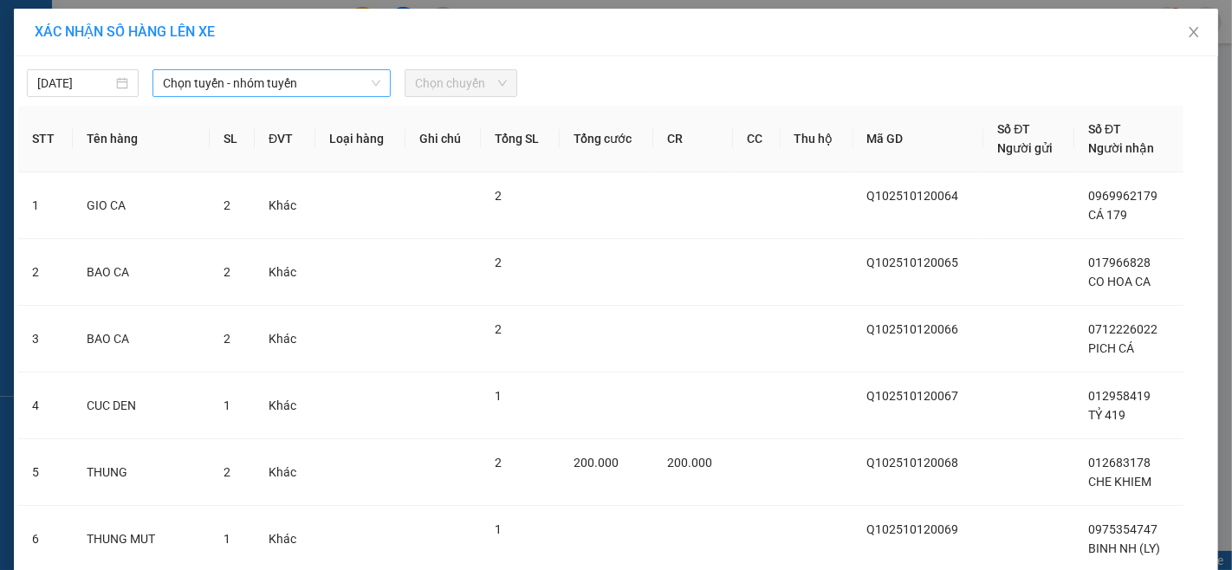
click at [231, 92] on span "Chọn tuyến - nhóm tuyến" at bounding box center [271, 83] width 217 height 26
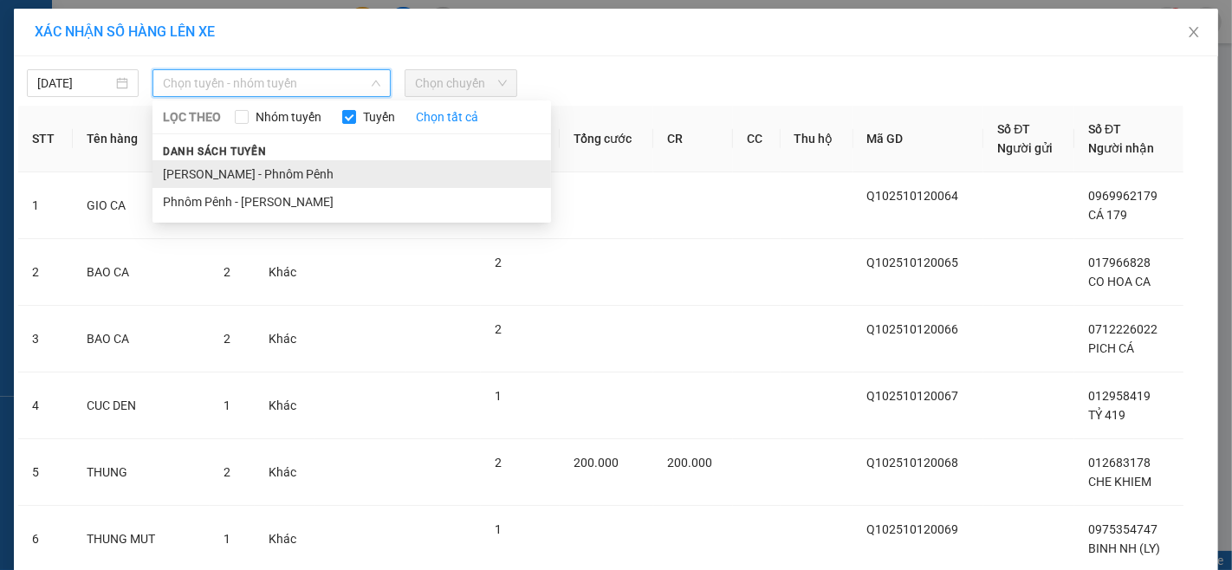
click at [232, 166] on li "[PERSON_NAME] - Phnôm Pênh" at bounding box center [351, 174] width 398 height 28
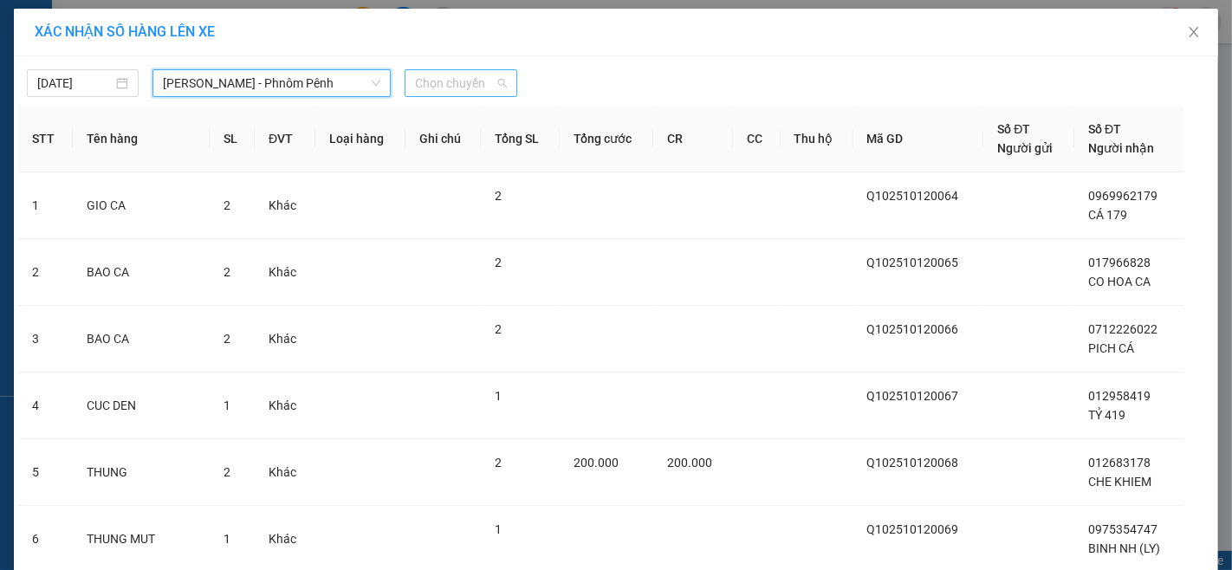
click at [452, 76] on span "Chọn chuyến" at bounding box center [460, 83] width 91 height 26
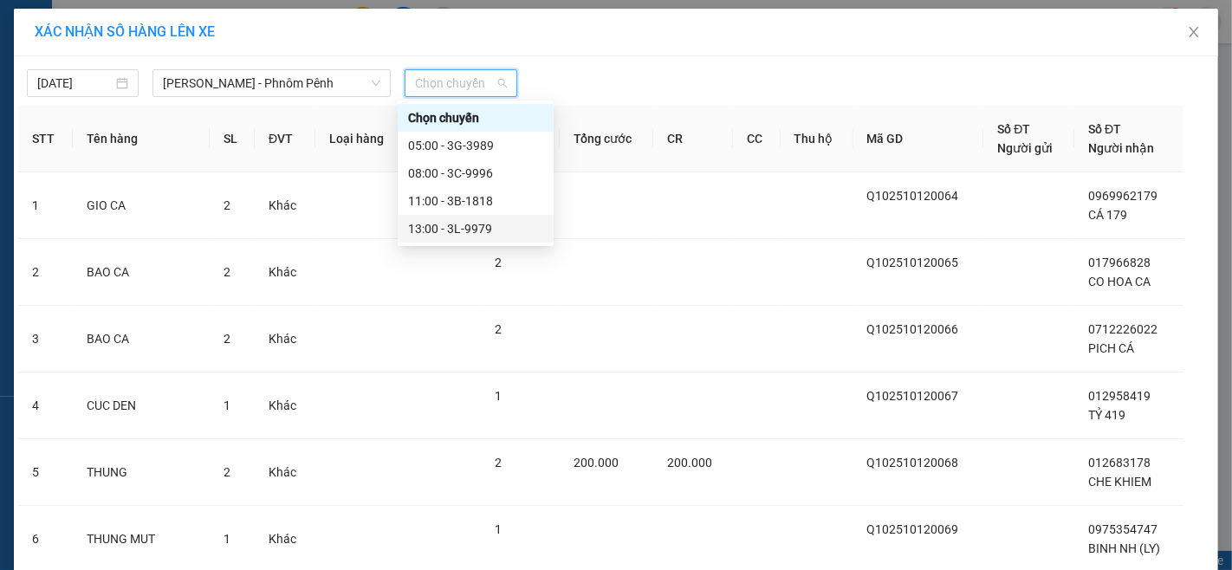
click at [472, 235] on div "13:00 - 3L-9979" at bounding box center [475, 228] width 135 height 19
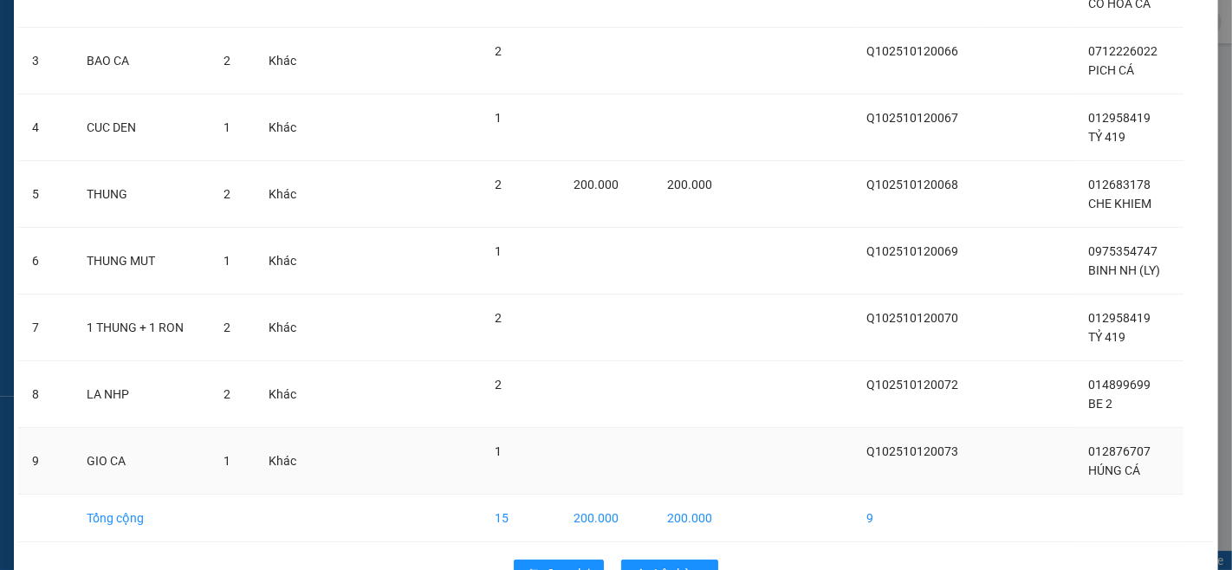
scroll to position [340, 0]
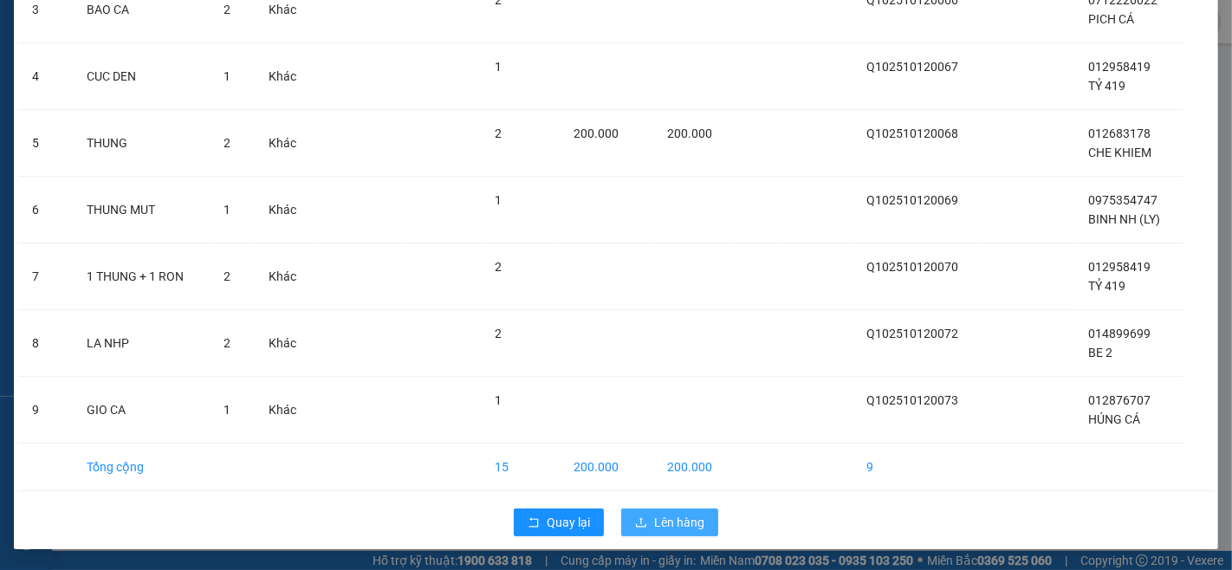
click at [669, 526] on span "Lên hàng" at bounding box center [679, 522] width 50 height 19
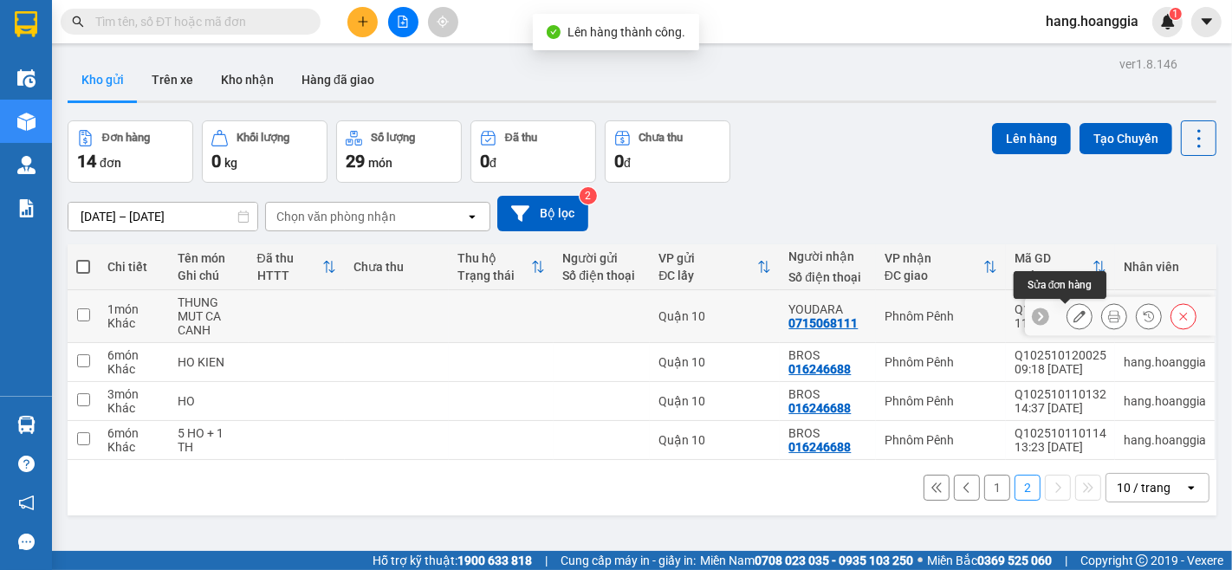
click at [1067, 325] on button at bounding box center [1079, 316] width 24 height 30
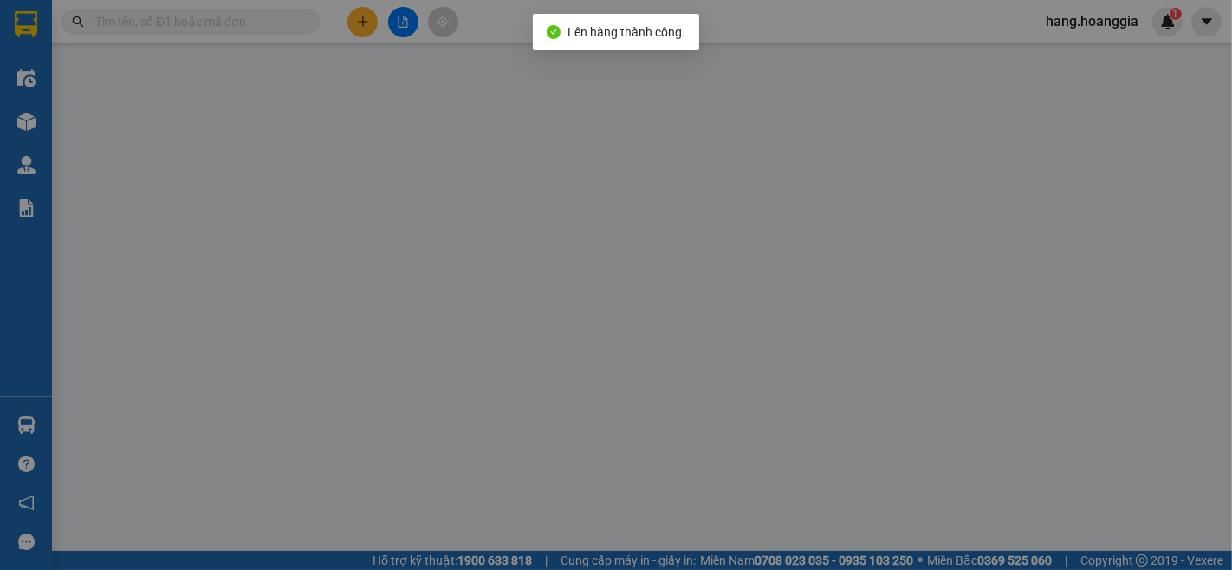
type input "0715068111"
type input "YOUDARA"
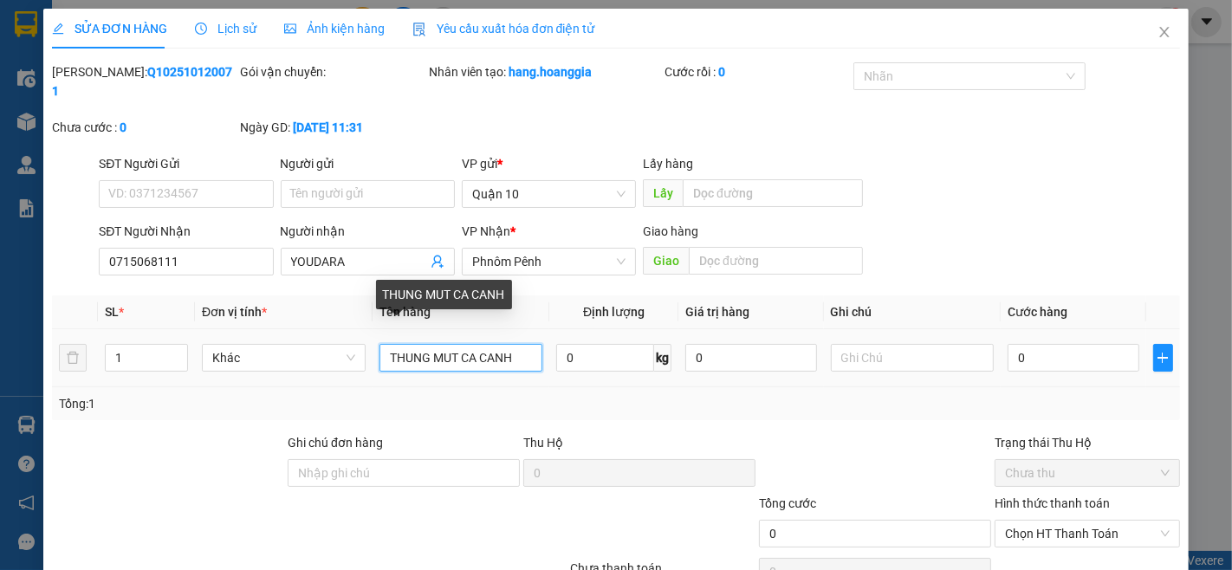
click at [508, 344] on input "THUNG MUT CA CANH" at bounding box center [461, 358] width 164 height 28
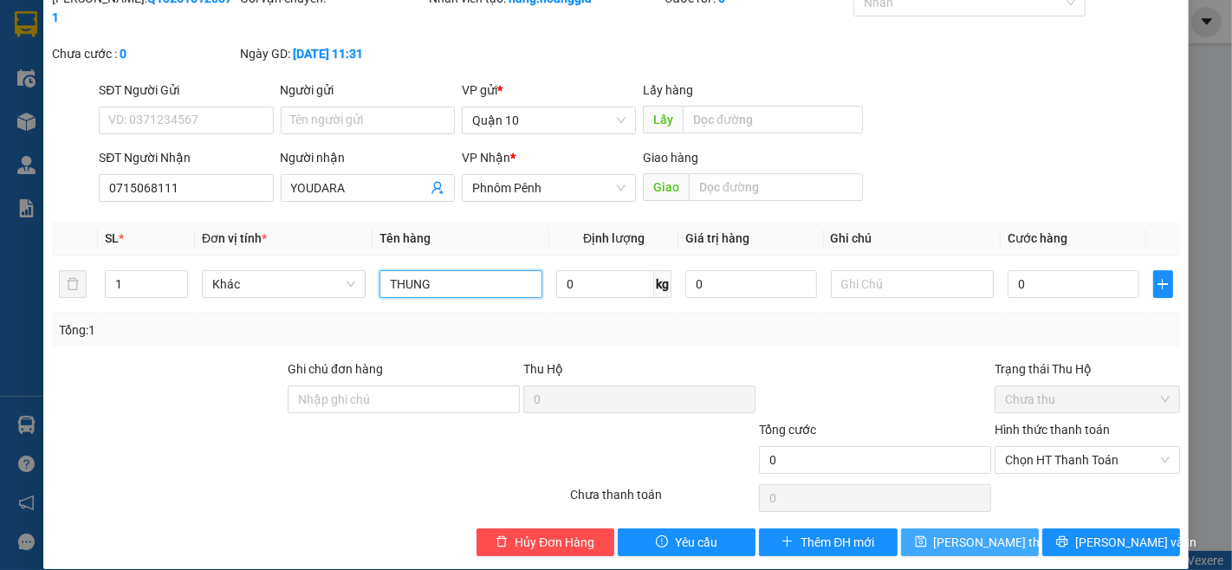
type input "THUNG"
drag, startPoint x: 967, startPoint y: 517, endPoint x: 907, endPoint y: 461, distance: 82.1
click at [966, 533] on span "[PERSON_NAME] thay đổi" at bounding box center [1003, 542] width 139 height 19
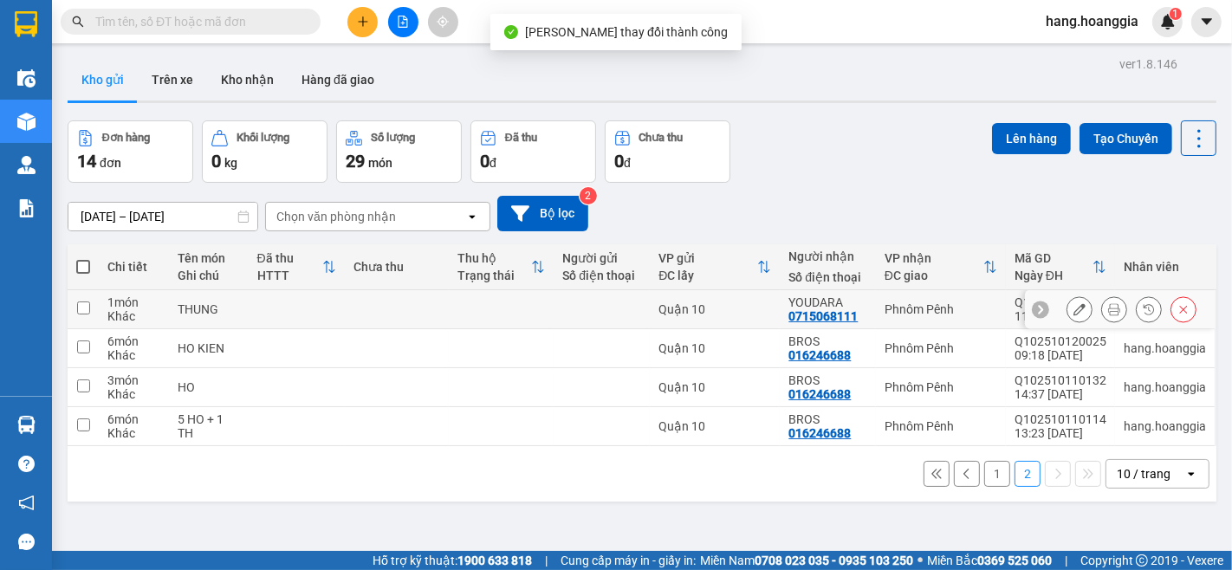
click at [204, 321] on td "THUNG" at bounding box center [208, 309] width 79 height 39
checkbox input "true"
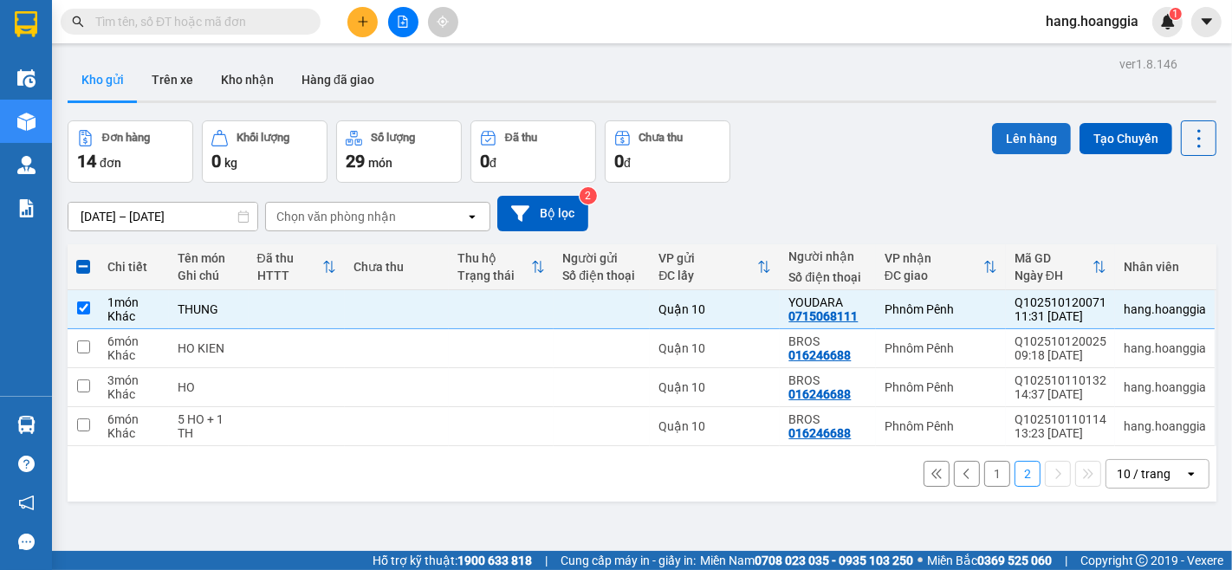
click at [1032, 126] on button "Lên hàng" at bounding box center [1031, 138] width 79 height 31
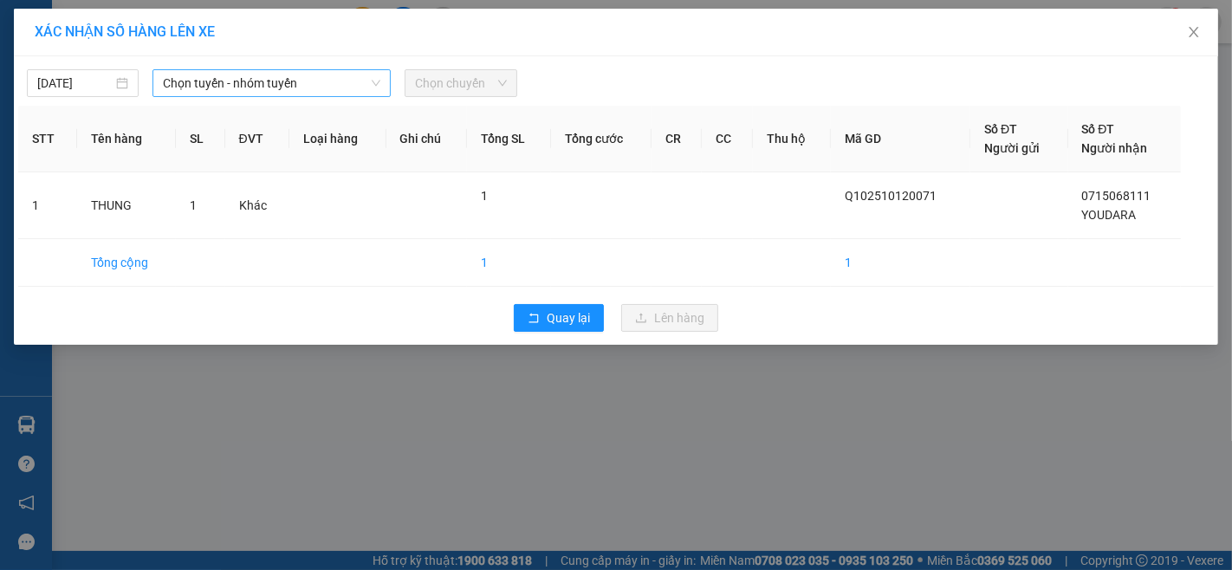
click at [258, 79] on span "Chọn tuyến - nhóm tuyến" at bounding box center [271, 83] width 217 height 26
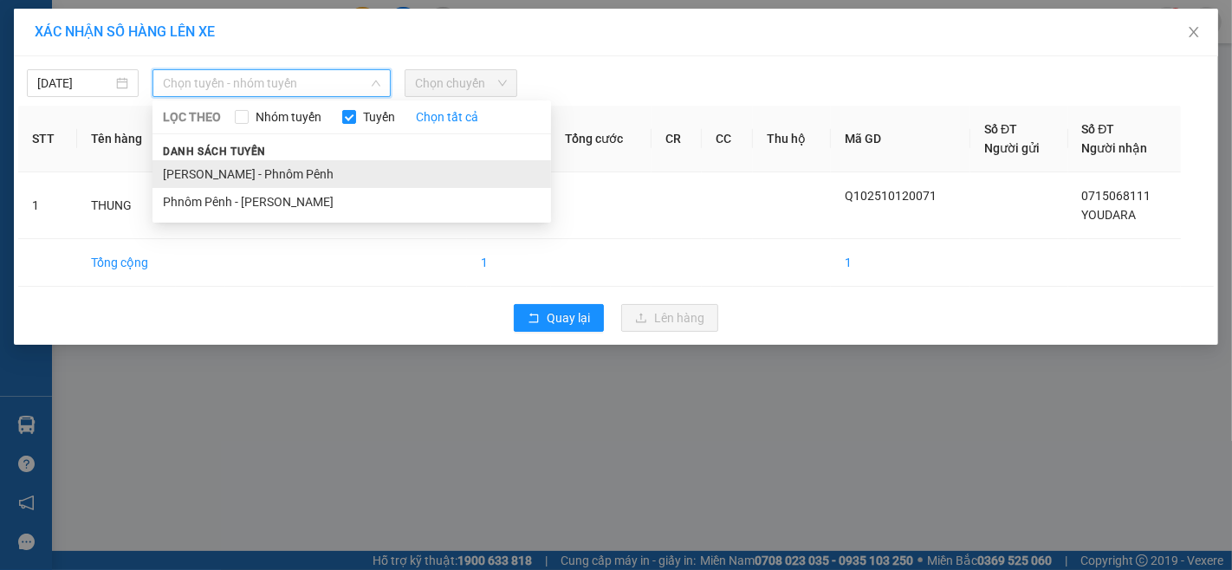
drag, startPoint x: 282, startPoint y: 171, endPoint x: 437, endPoint y: 102, distance: 169.5
click at [283, 171] on li "[PERSON_NAME] - Phnôm Pênh" at bounding box center [351, 174] width 398 height 28
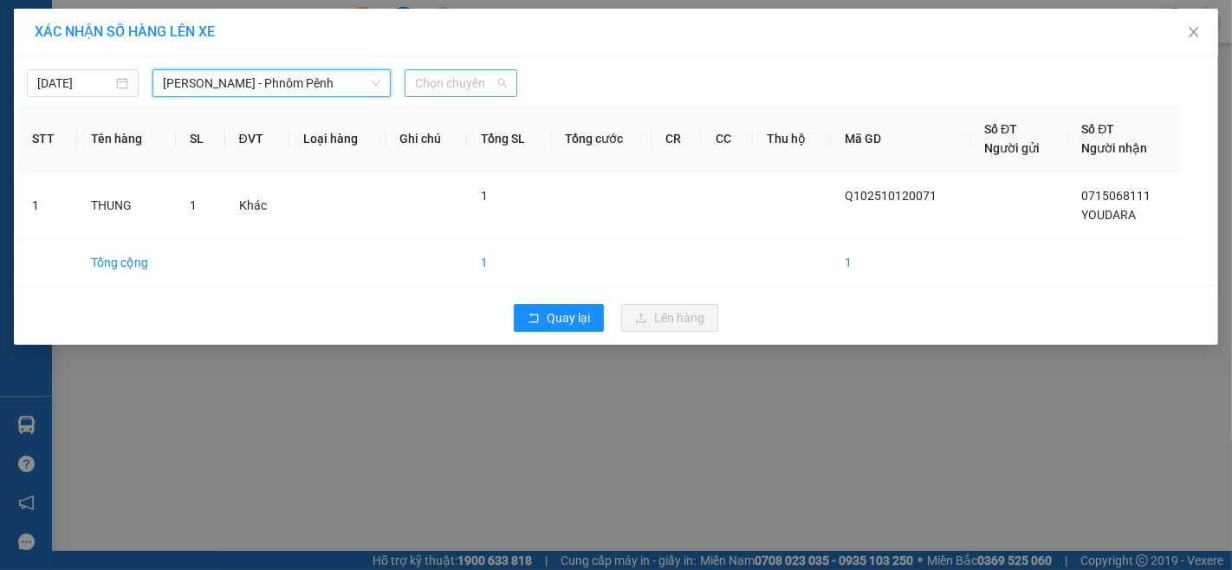
click at [488, 81] on span "Chọn chuyến" at bounding box center [460, 83] width 91 height 26
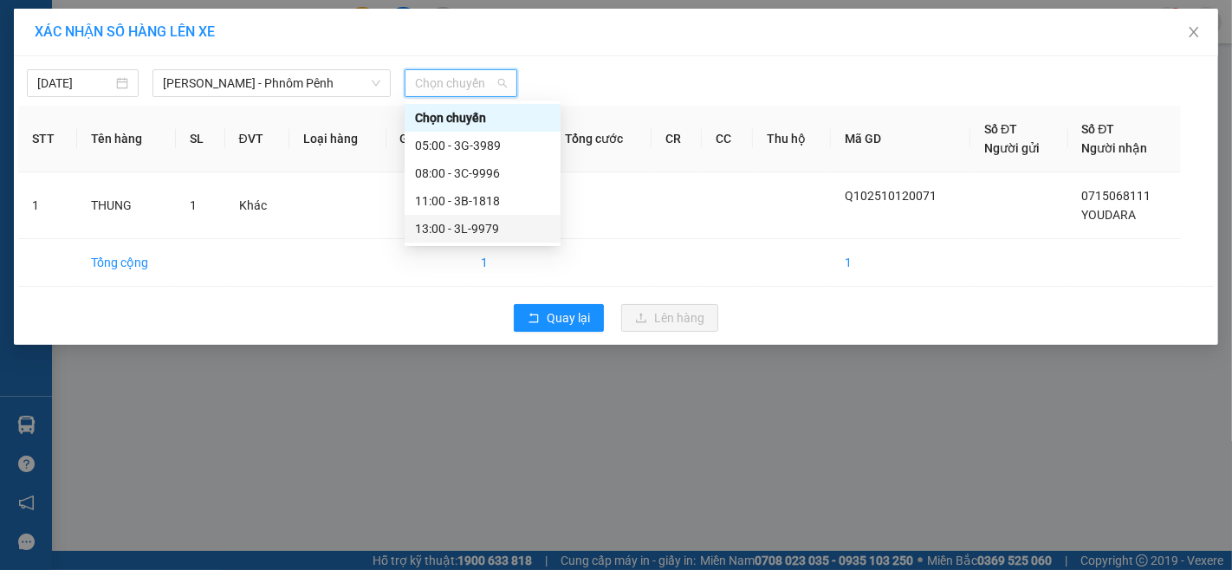
click at [516, 234] on div "13:00 - 3L-9979" at bounding box center [482, 228] width 135 height 19
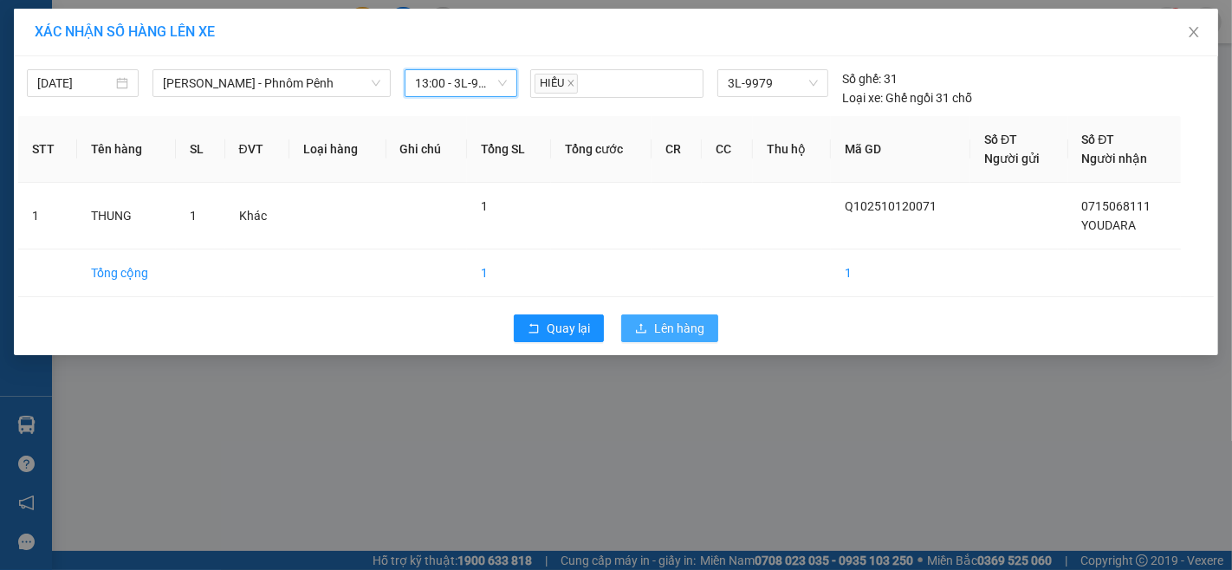
drag, startPoint x: 663, startPoint y: 318, endPoint x: 645, endPoint y: 342, distance: 30.3
click at [664, 323] on span "Lên hàng" at bounding box center [679, 328] width 50 height 19
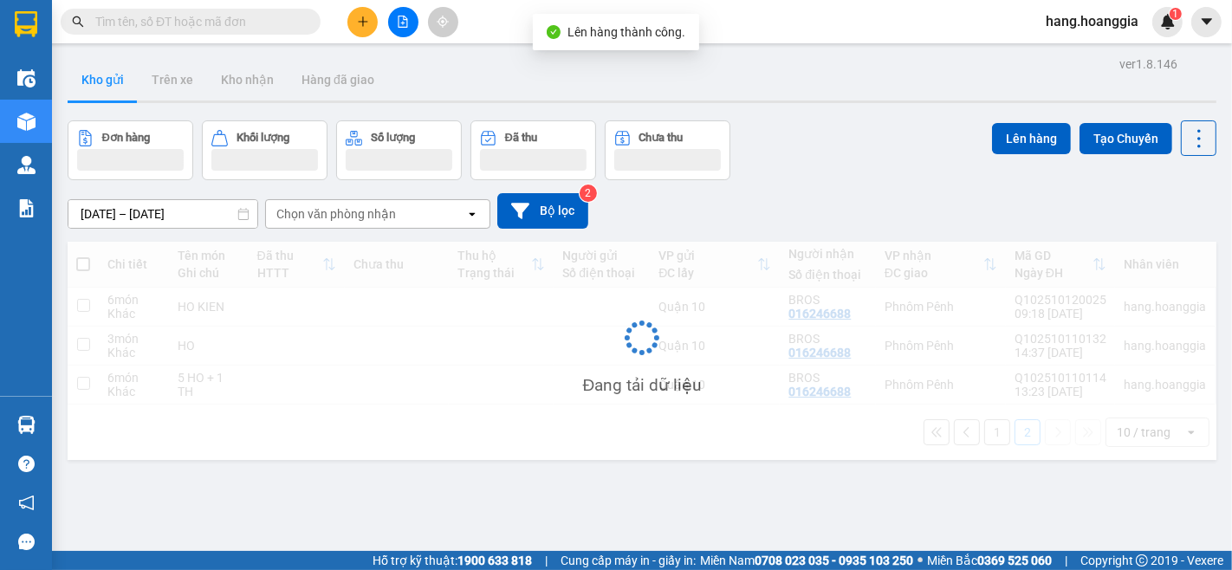
scroll to position [80, 0]
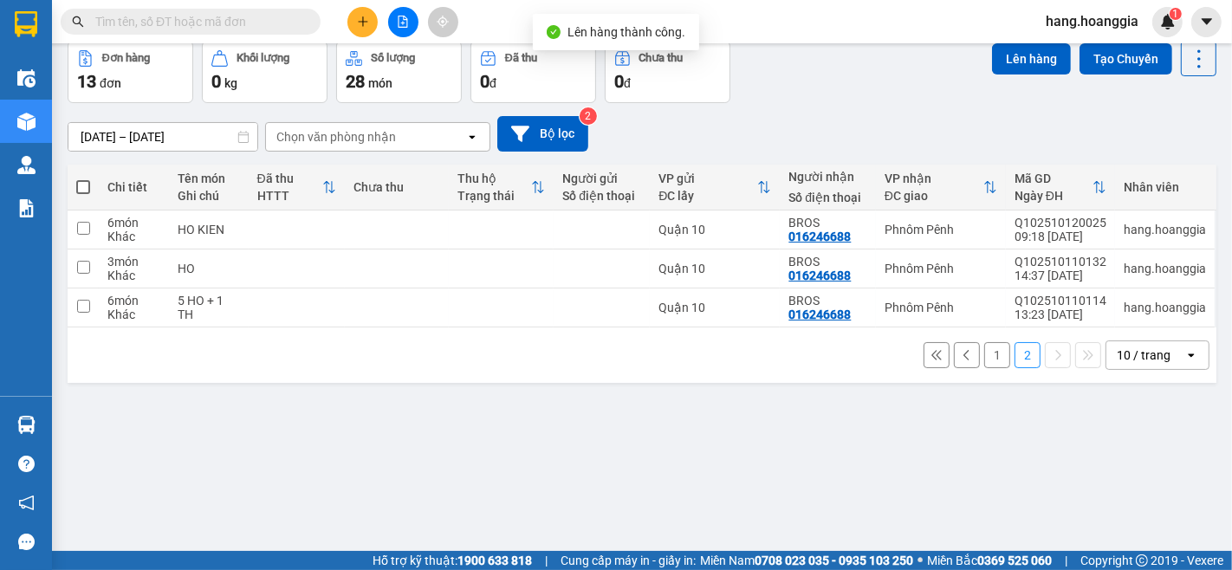
click at [984, 365] on button "1" at bounding box center [997, 355] width 26 height 26
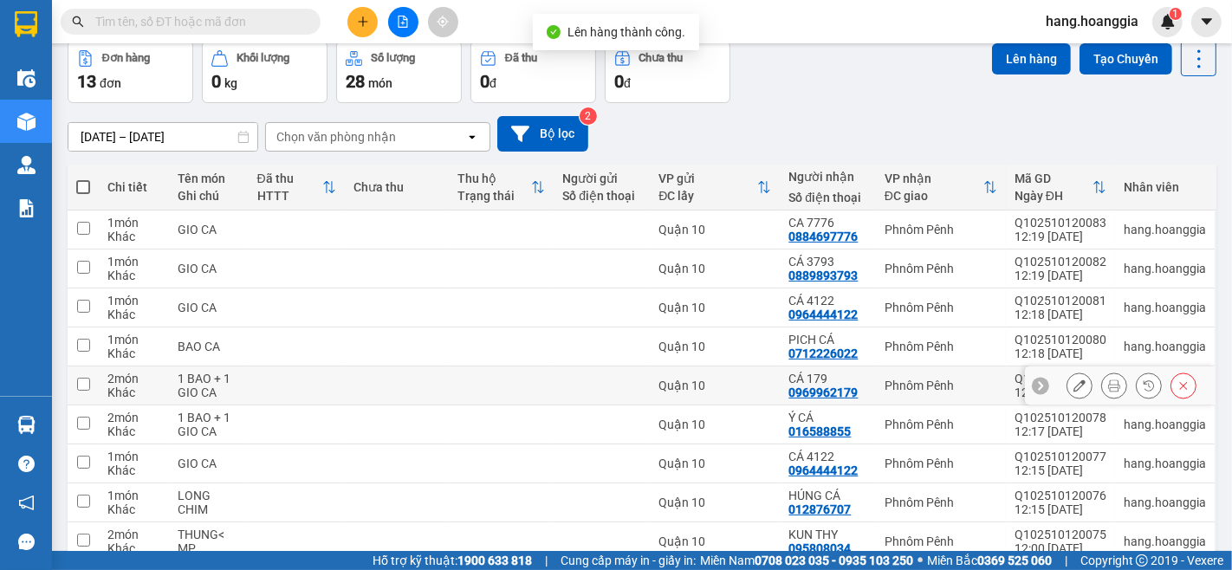
scroll to position [208, 0]
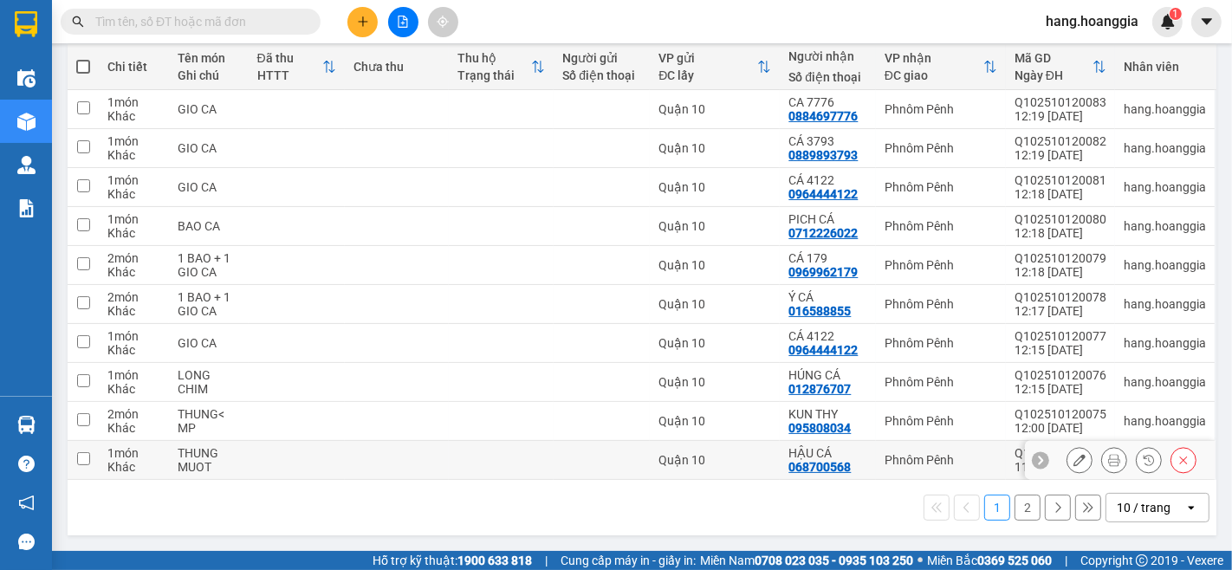
click at [122, 460] on div "Khác" at bounding box center [133, 467] width 53 height 14
checkbox input "true"
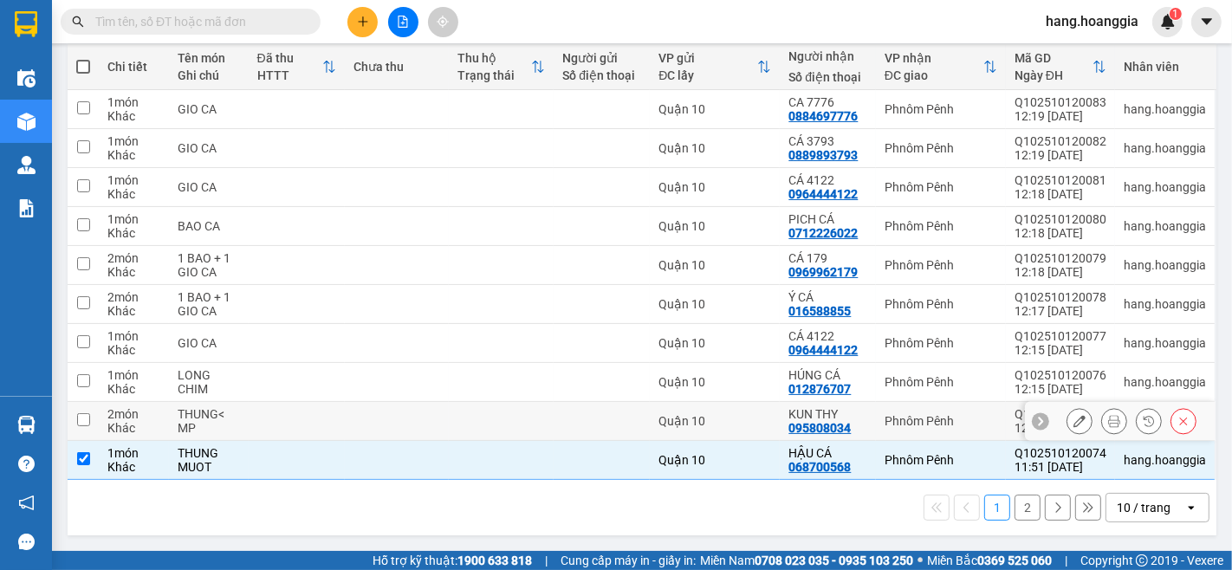
click at [132, 421] on div "Khác" at bounding box center [133, 428] width 53 height 14
checkbox input "true"
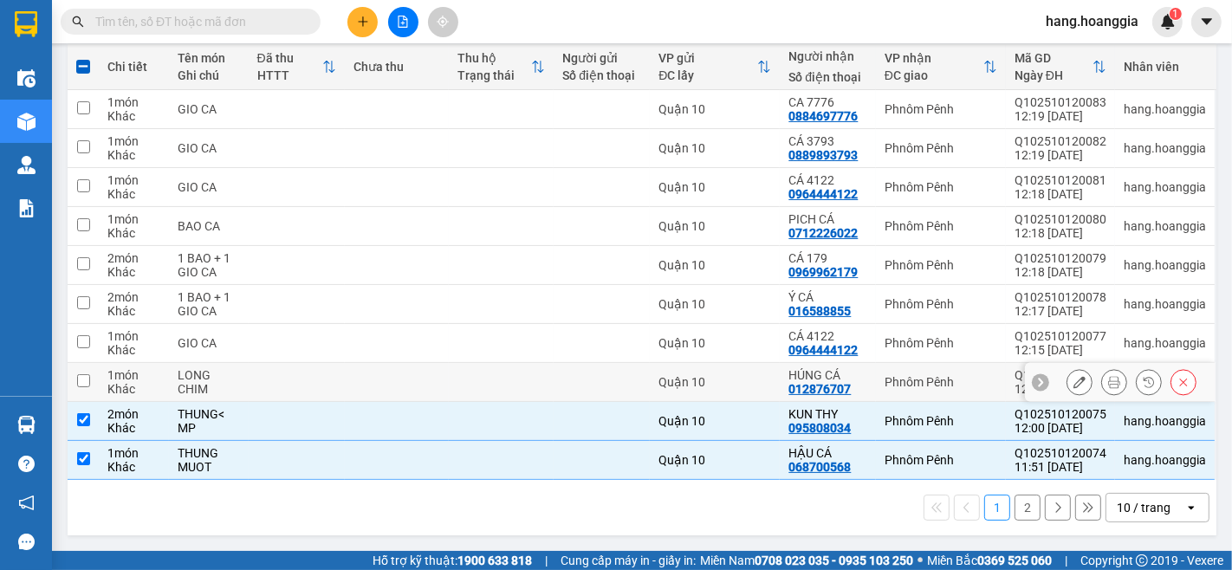
click at [144, 391] on td "1 món Khác" at bounding box center [134, 382] width 70 height 39
checkbox input "true"
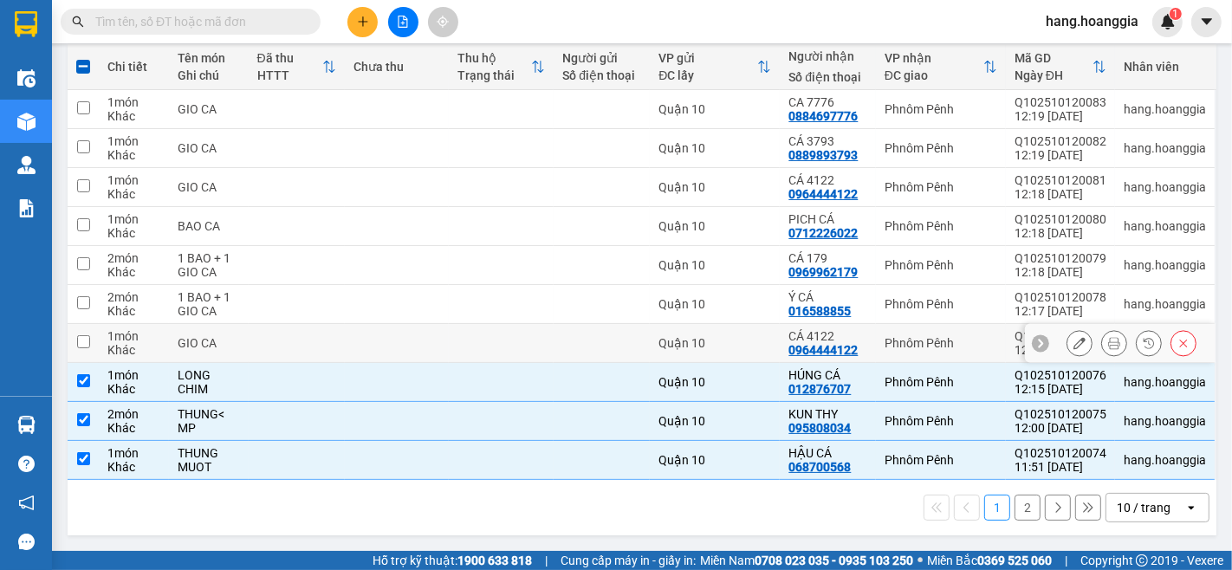
click at [178, 338] on div "GIO CA" at bounding box center [208, 343] width 61 height 14
checkbox input "true"
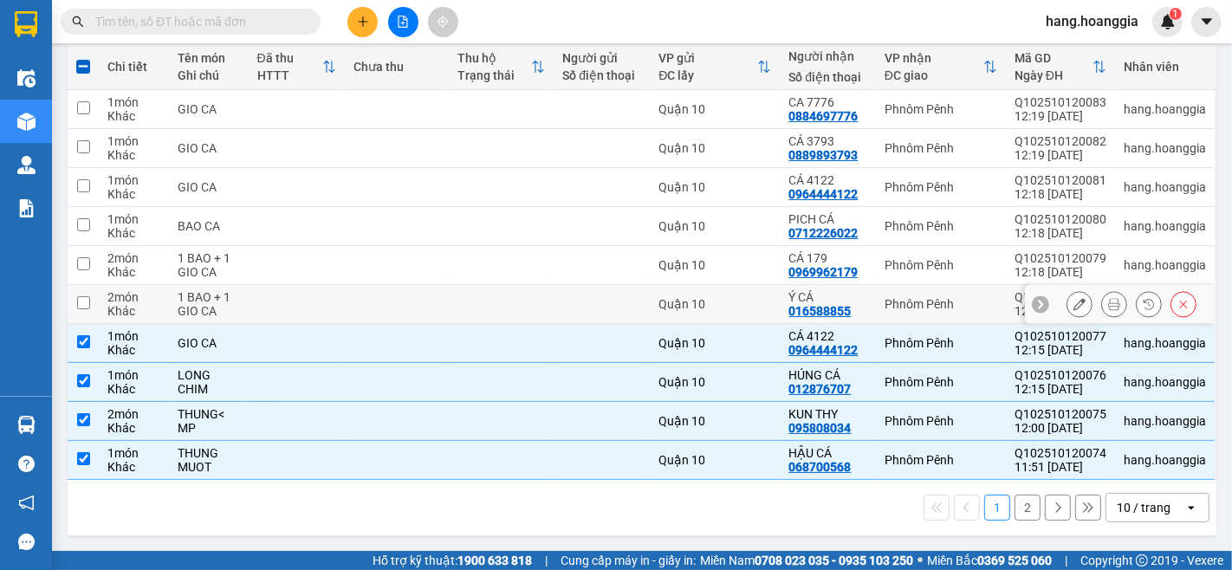
click at [204, 290] on div "1 BAO + 1 GIO CA" at bounding box center [208, 304] width 61 height 28
checkbox input "true"
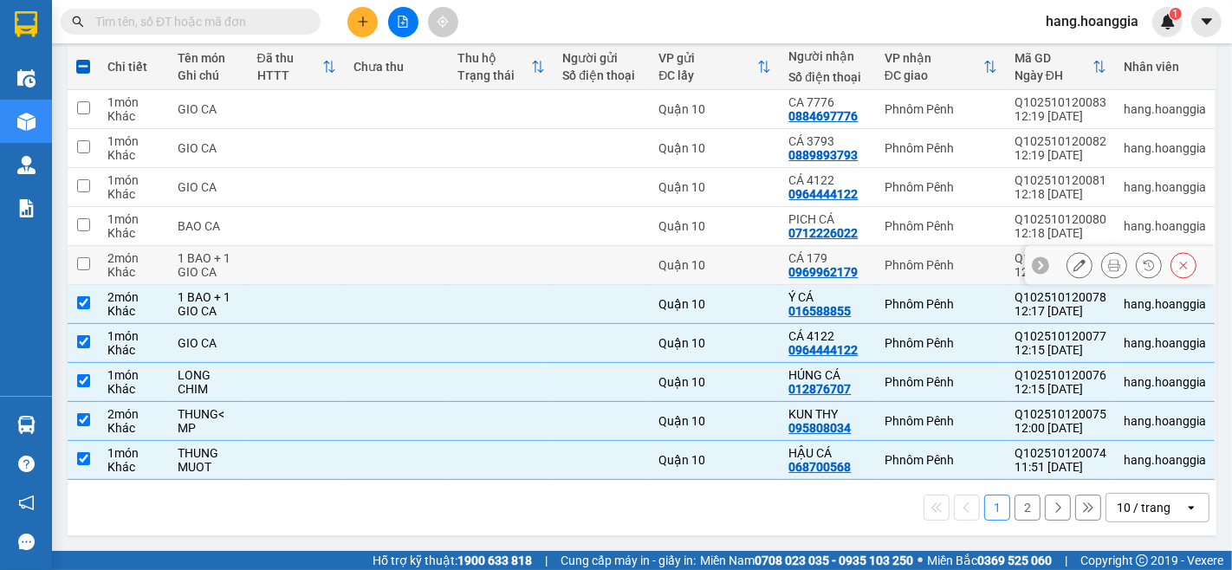
click at [220, 237] on td "BAO CA" at bounding box center [208, 226] width 79 height 39
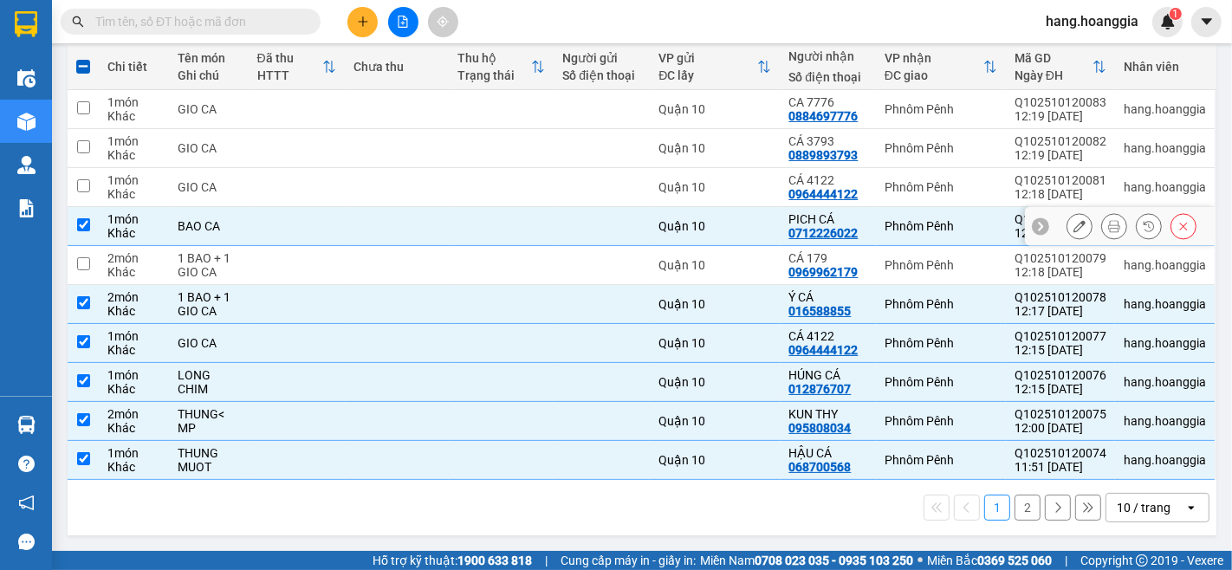
click at [230, 210] on td "BAO CA" at bounding box center [208, 226] width 79 height 39
checkbox input "false"
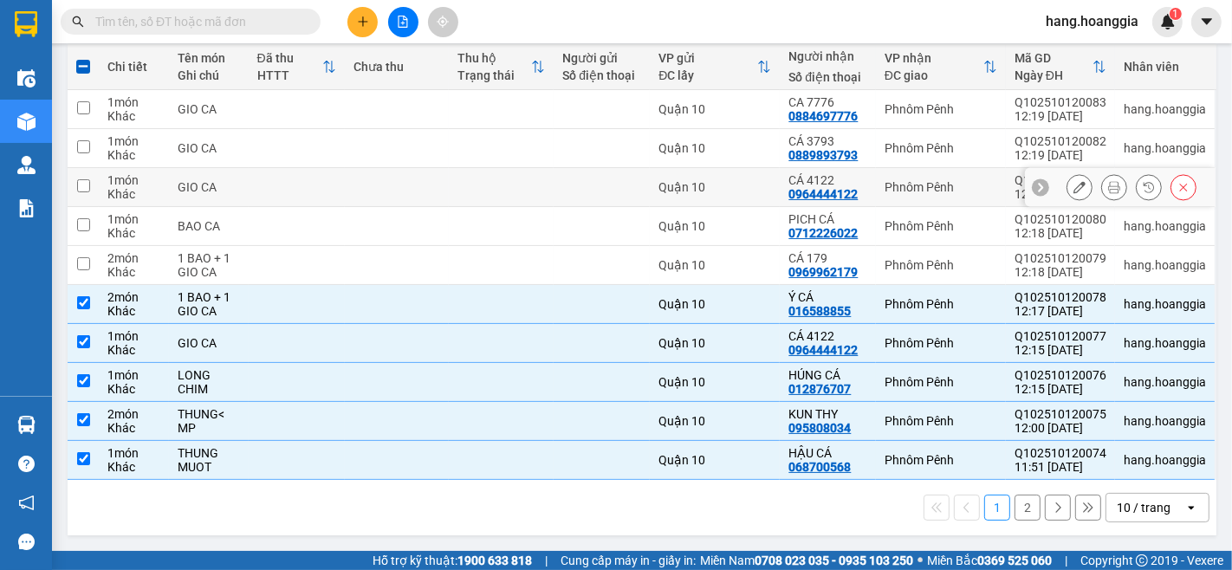
click at [238, 174] on td "GIO CA" at bounding box center [208, 187] width 79 height 39
checkbox input "true"
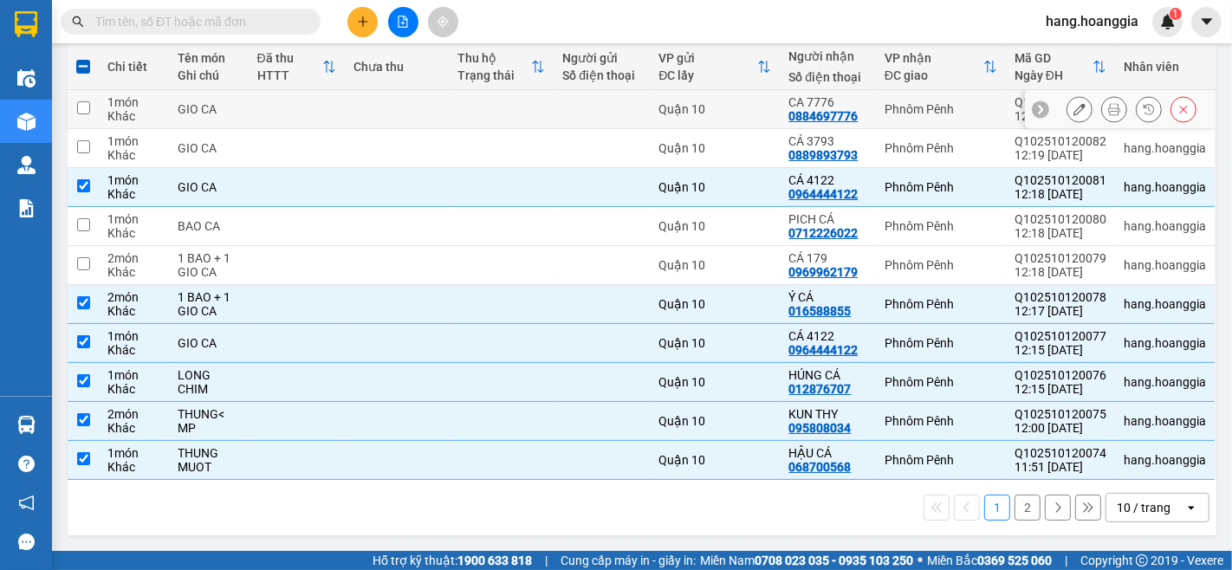
click at [265, 116] on td at bounding box center [297, 109] width 96 height 39
checkbox input "true"
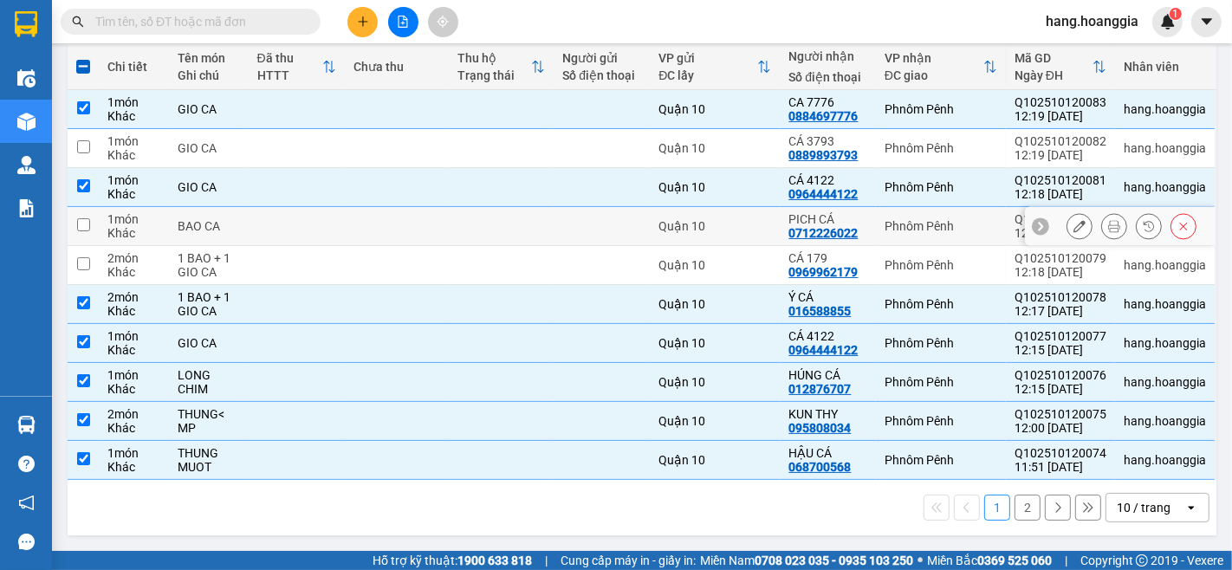
click at [251, 222] on td at bounding box center [297, 226] width 96 height 39
checkbox input "true"
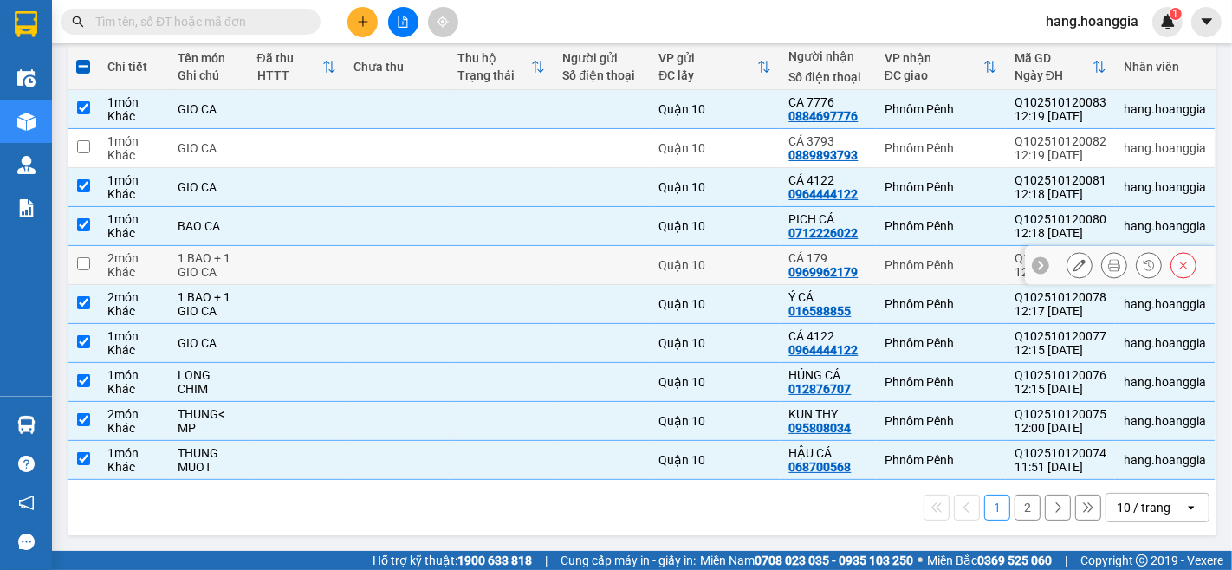
click at [249, 252] on td at bounding box center [297, 265] width 96 height 39
checkbox input "true"
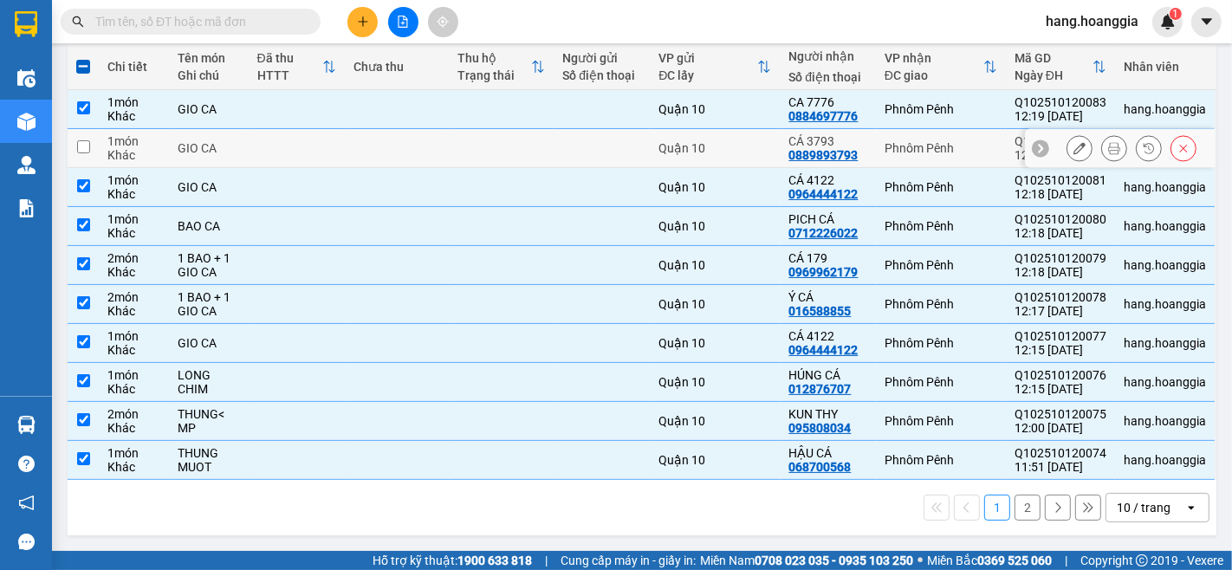
click at [307, 146] on td at bounding box center [297, 148] width 96 height 39
checkbox input "true"
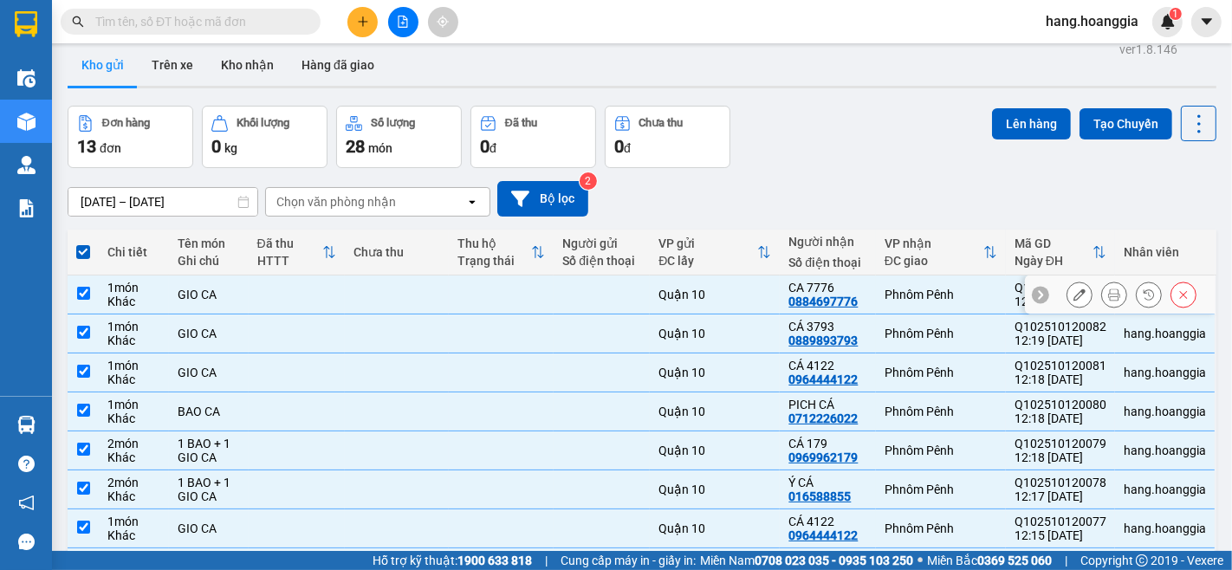
scroll to position [0, 0]
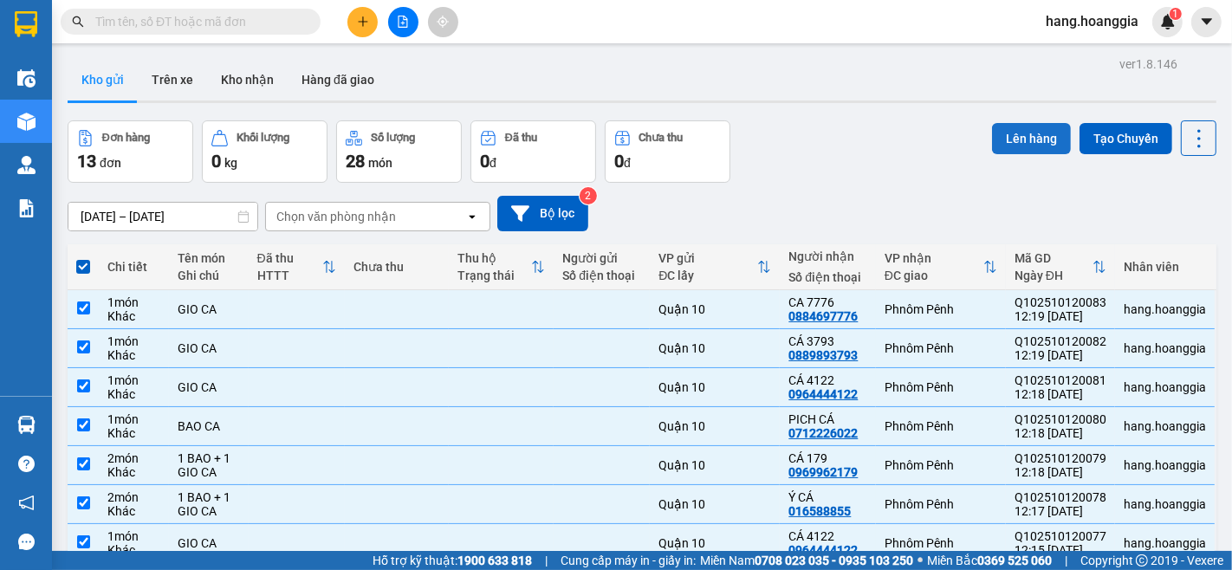
click at [1005, 145] on button "Lên hàng" at bounding box center [1031, 138] width 79 height 31
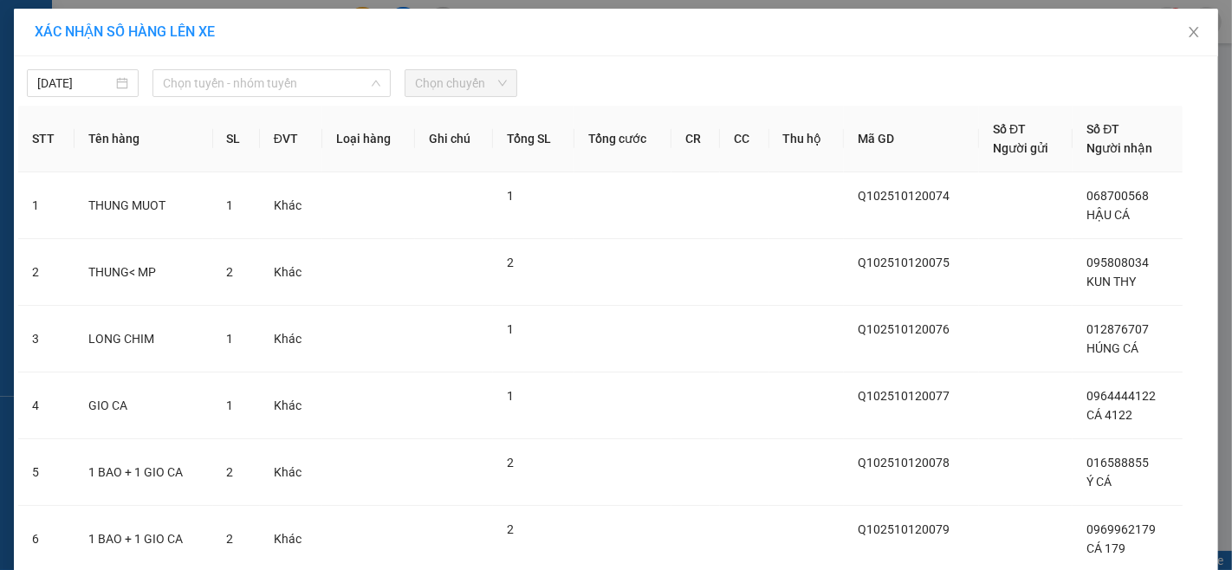
drag, startPoint x: 227, startPoint y: 78, endPoint x: 227, endPoint y: 97, distance: 19.1
click at [227, 79] on span "Chọn tuyến - nhóm tuyến" at bounding box center [271, 83] width 217 height 26
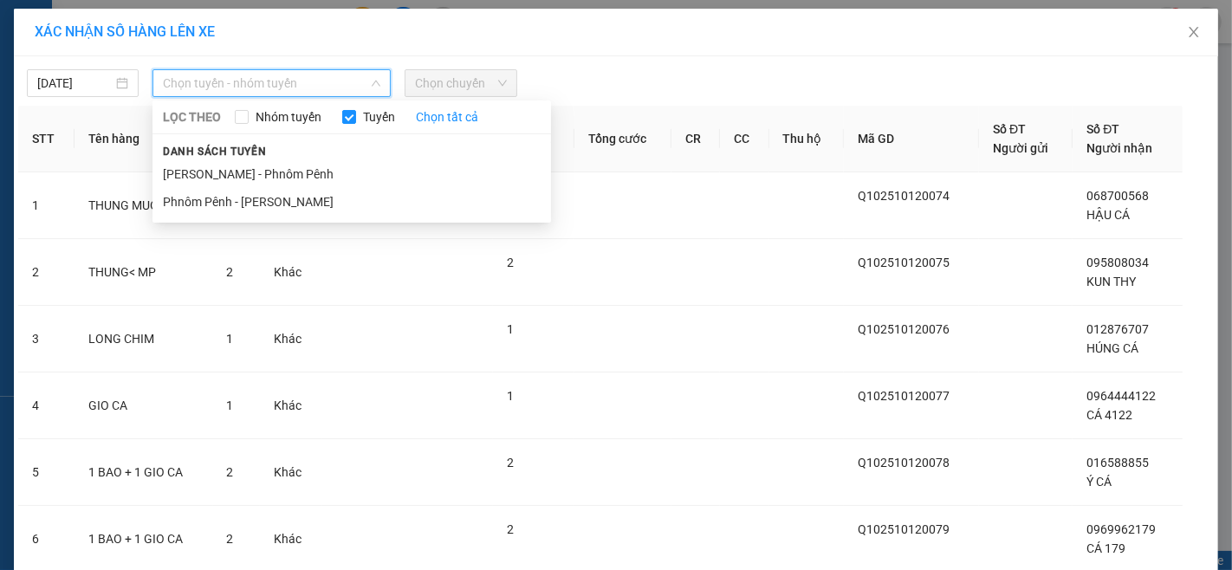
drag, startPoint x: 229, startPoint y: 178, endPoint x: 381, endPoint y: 95, distance: 173.2
click at [230, 177] on li "[PERSON_NAME] - Phnôm Pênh" at bounding box center [351, 174] width 398 height 28
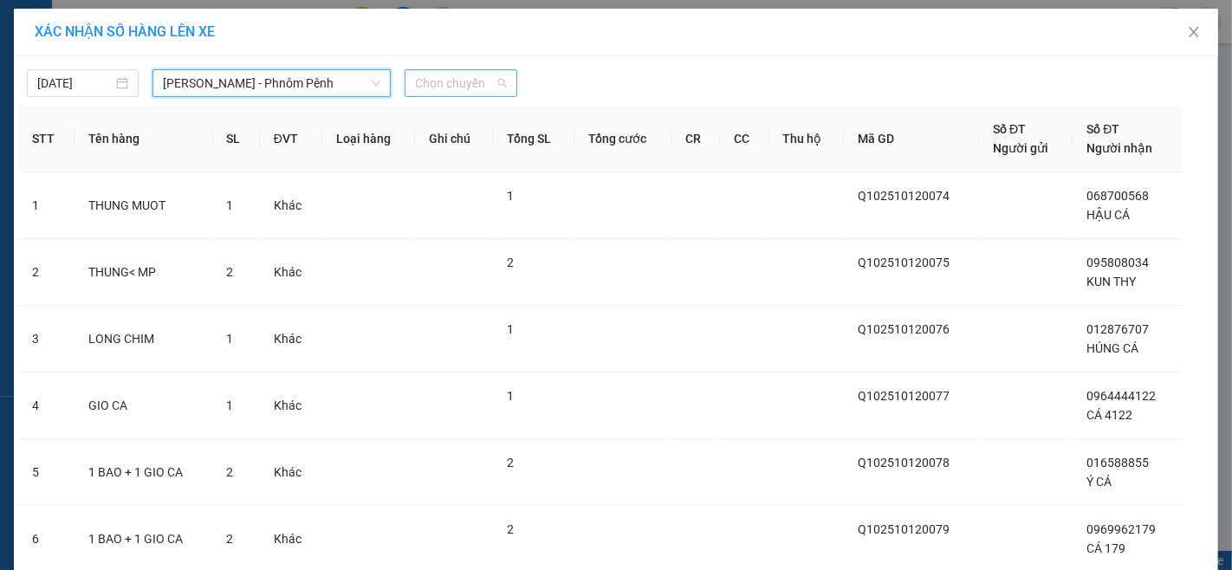
click at [439, 87] on span "Chọn chuyến" at bounding box center [460, 83] width 91 height 26
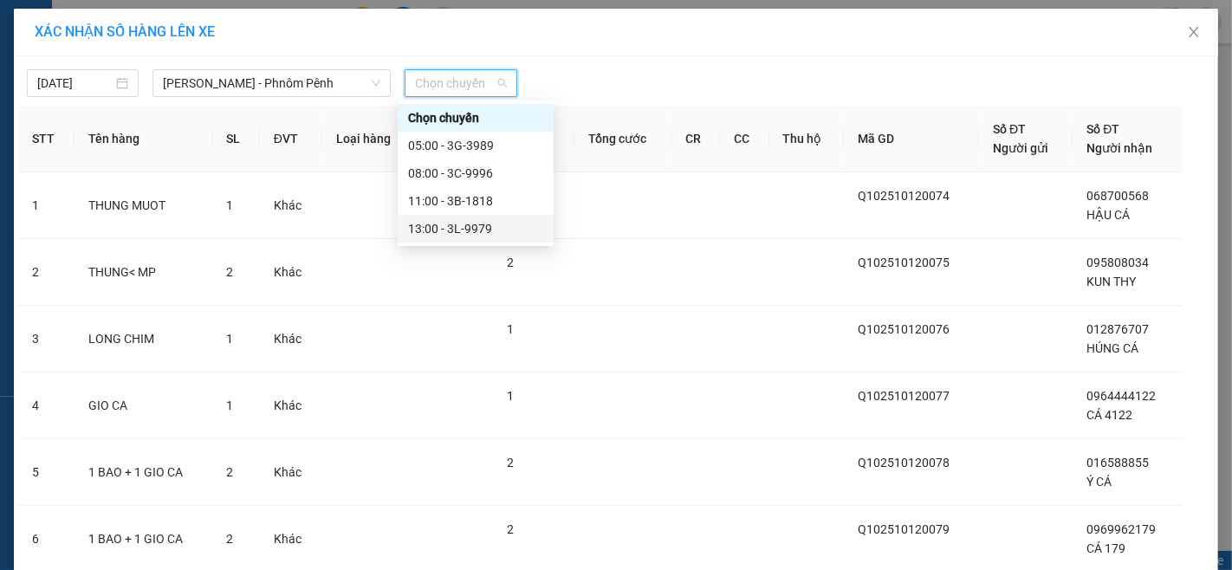
click at [488, 223] on div "13:00 - 3L-9979" at bounding box center [475, 228] width 135 height 19
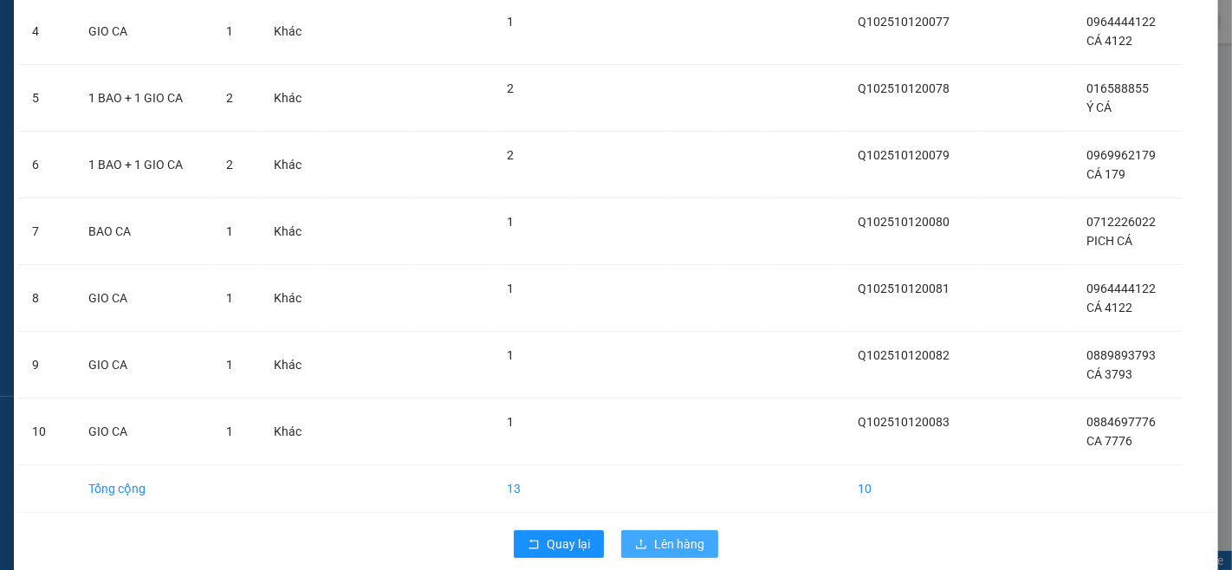
scroll to position [405, 0]
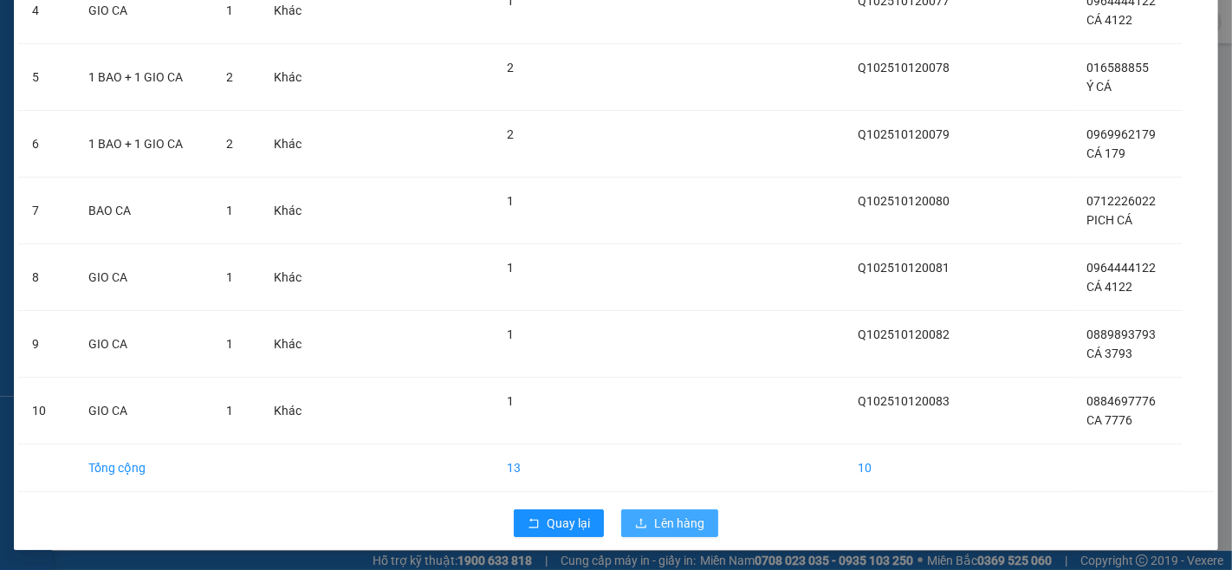
click at [643, 509] on button "Lên hàng" at bounding box center [669, 523] width 97 height 28
